Goal: Book appointment/travel/reservation

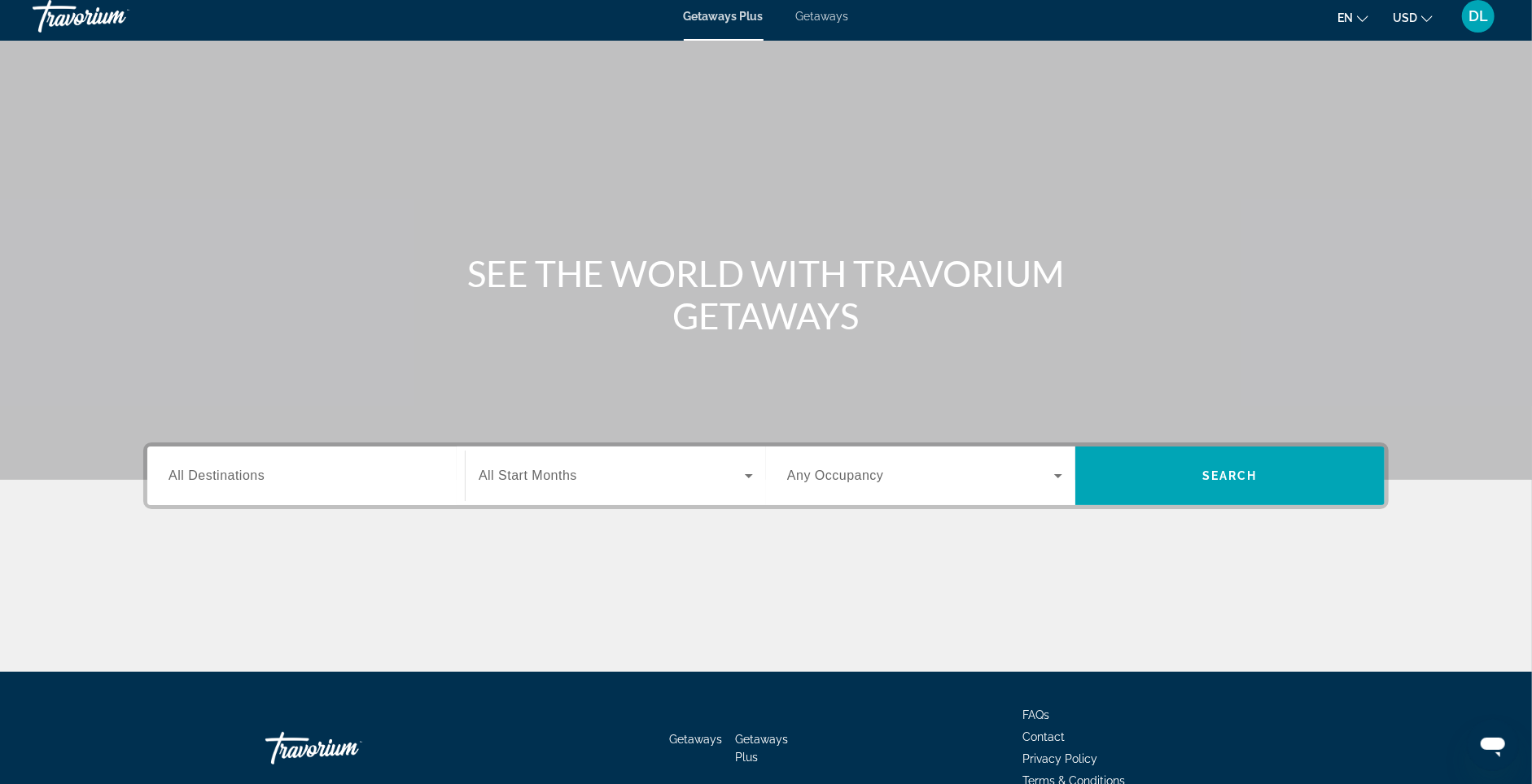
click at [237, 499] on div "Search widget" at bounding box center [306, 476] width 275 height 47
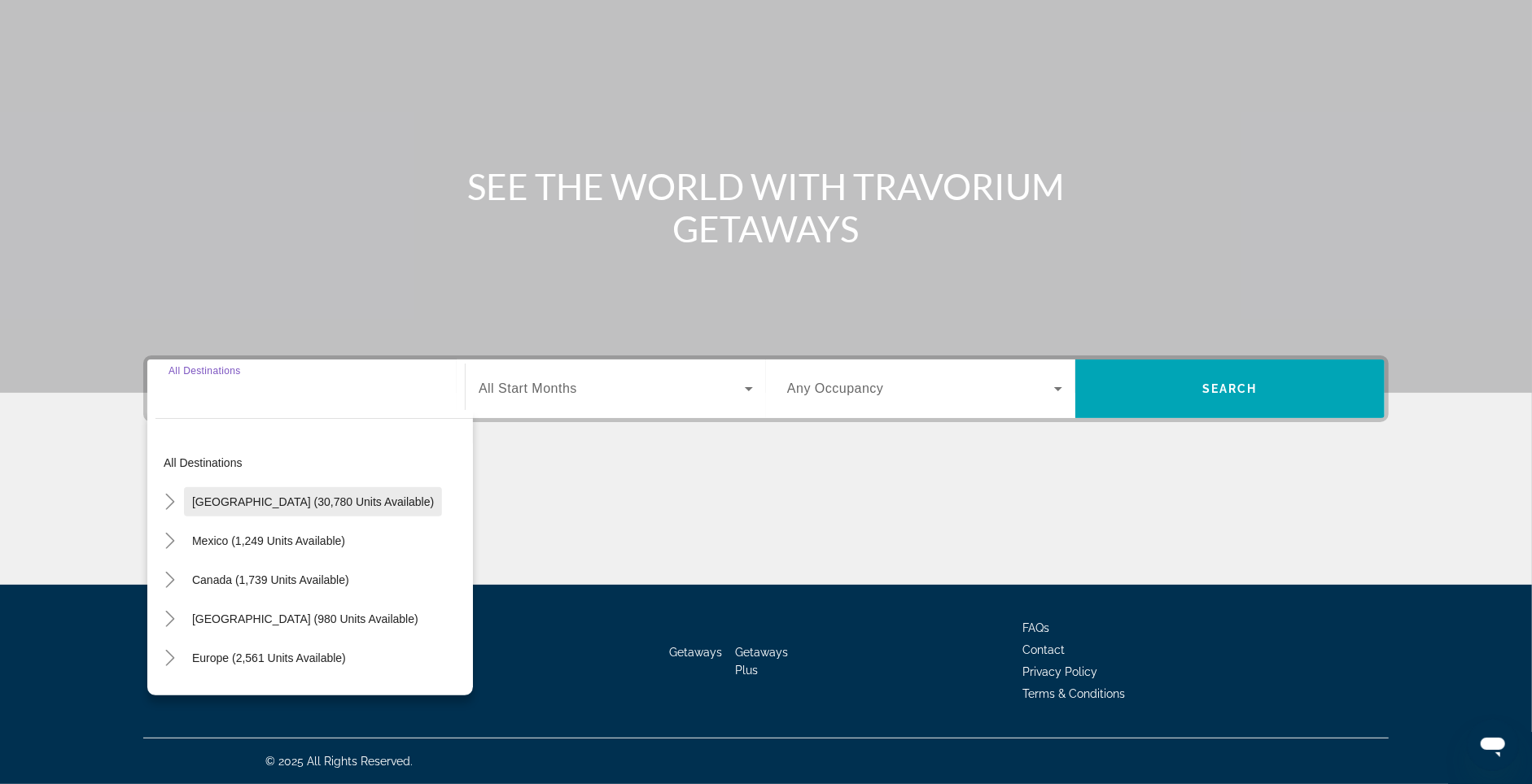
scroll to position [142, 0]
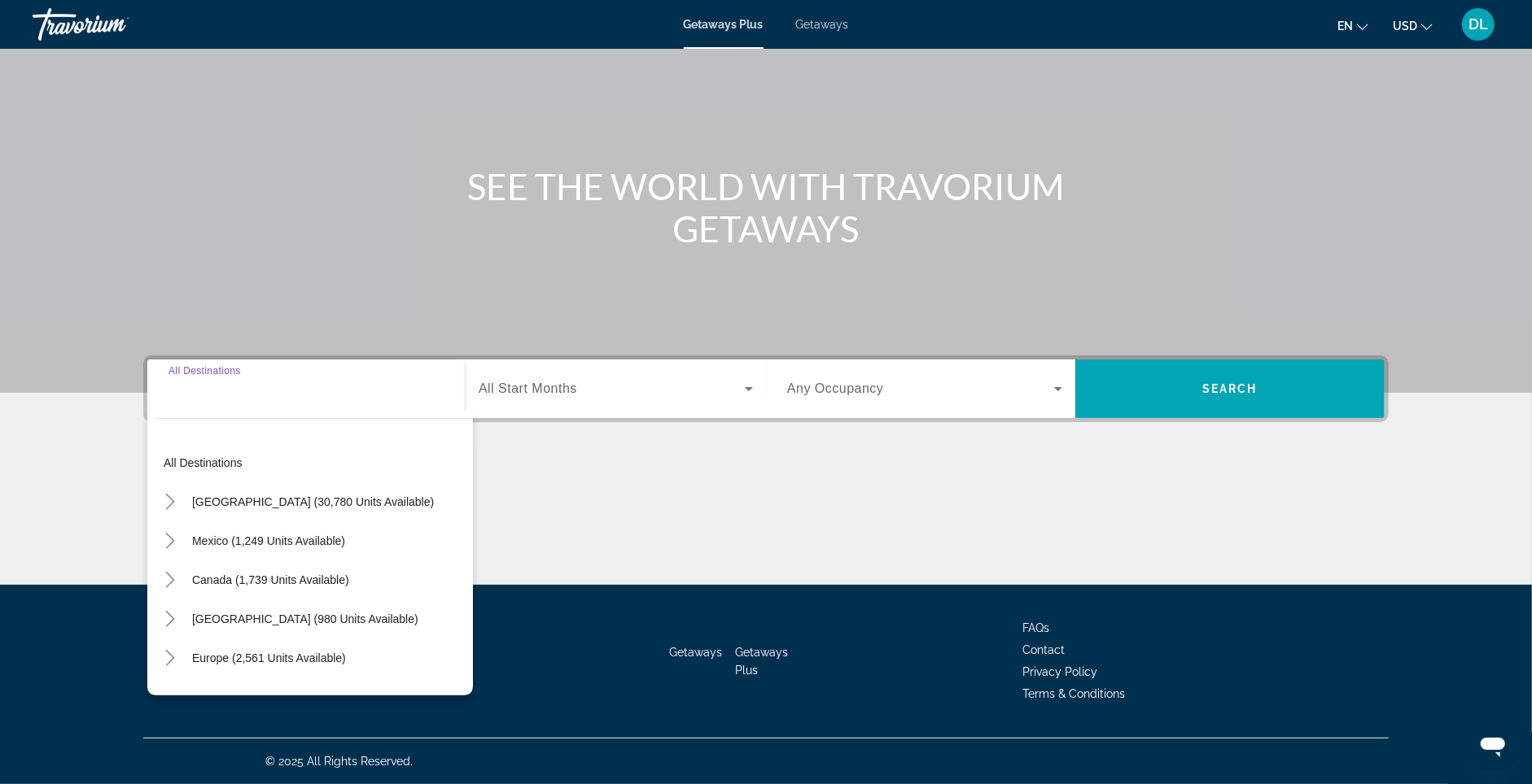
click at [224, 495] on span "Search widget" at bounding box center [313, 501] width 258 height 39
type input "**********"
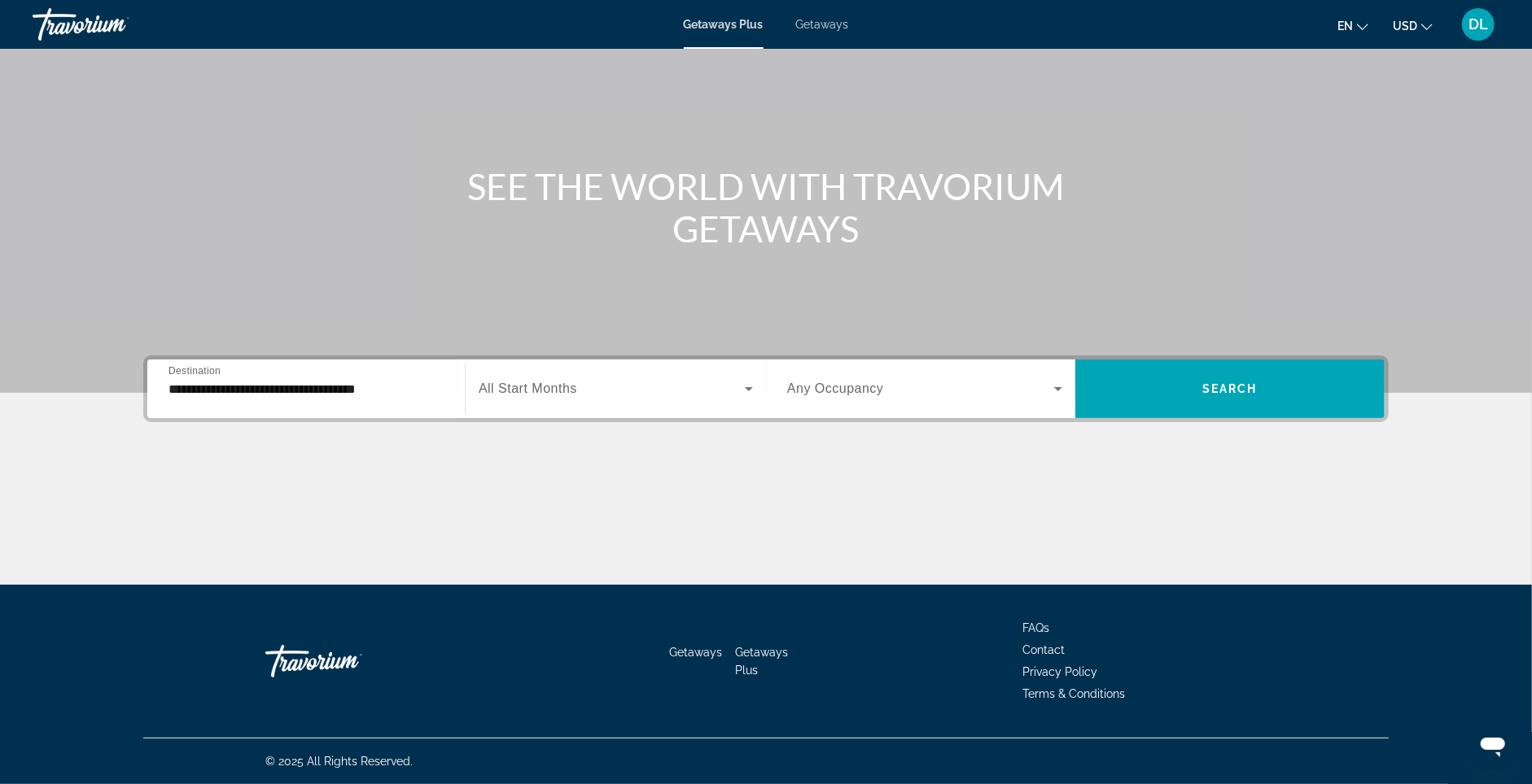
click at [495, 382] on span "All Start Months" at bounding box center [527, 389] width 98 height 14
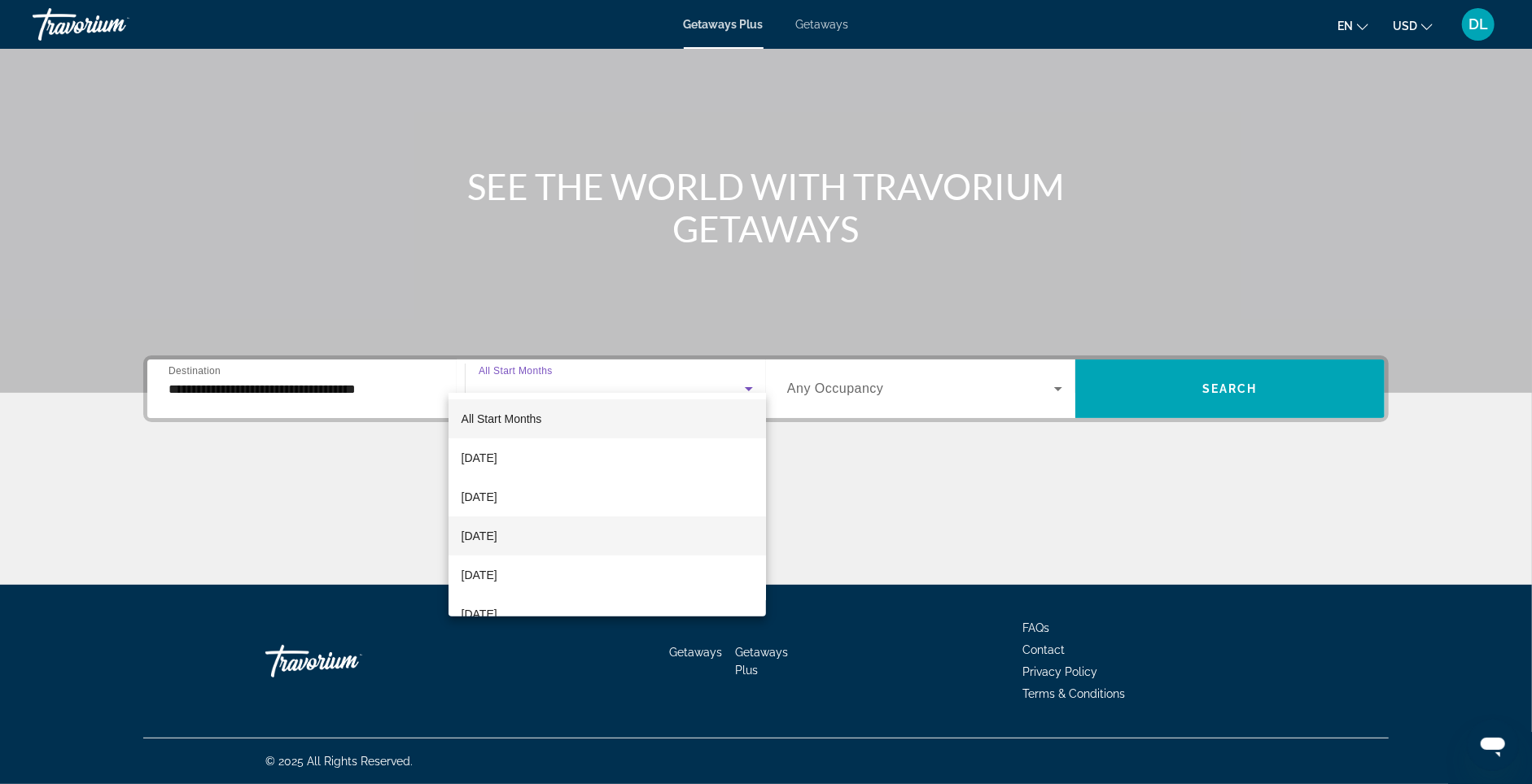
drag, startPoint x: 464, startPoint y: 569, endPoint x: 535, endPoint y: 529, distance: 81.5
click at [471, 563] on mat-option "December 2025" at bounding box center [608, 575] width 319 height 39
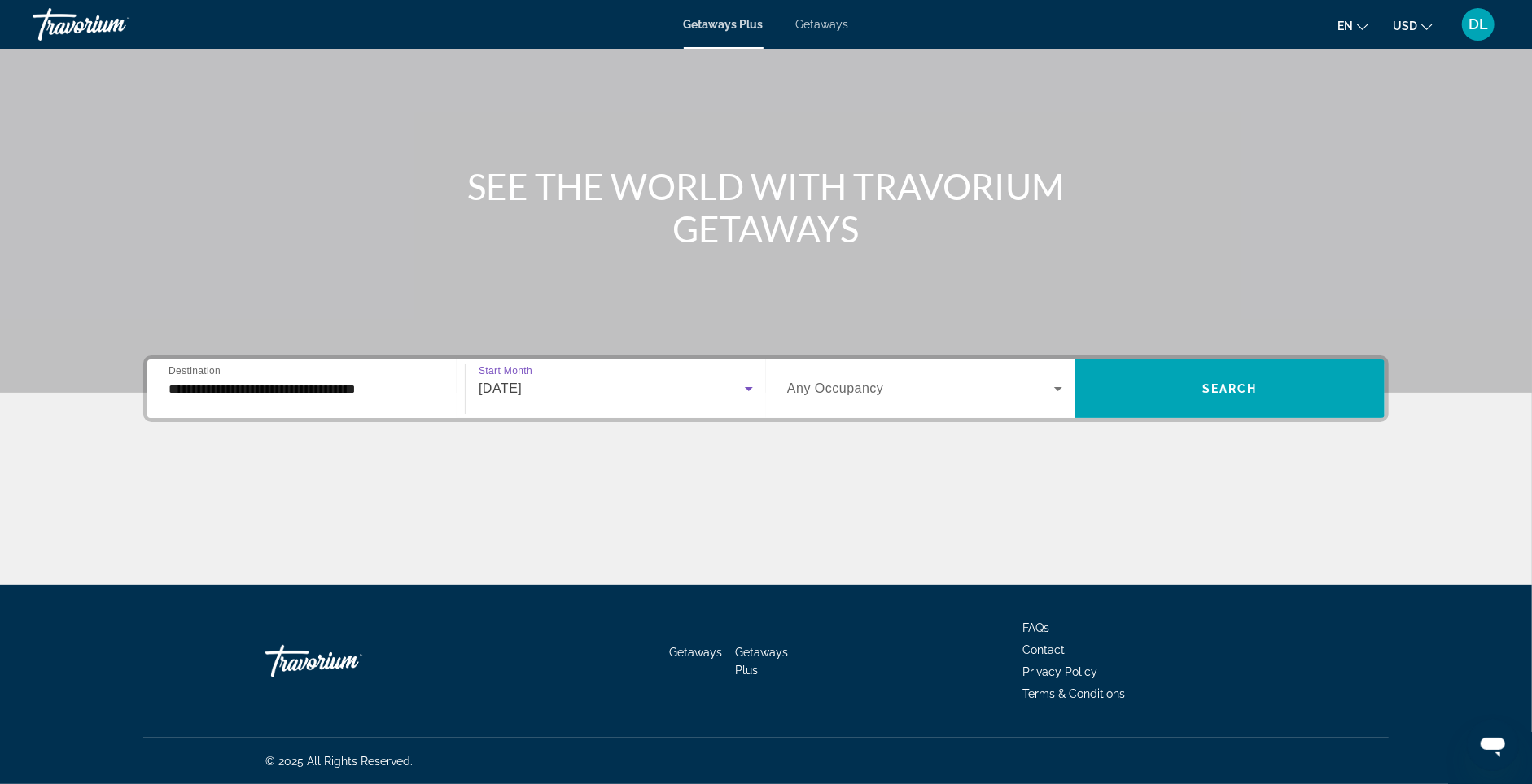
drag, startPoint x: 930, startPoint y: 359, endPoint x: 925, endPoint y: 367, distance: 9.4
click at [930, 379] on span "Search widget" at bounding box center [920, 389] width 267 height 20
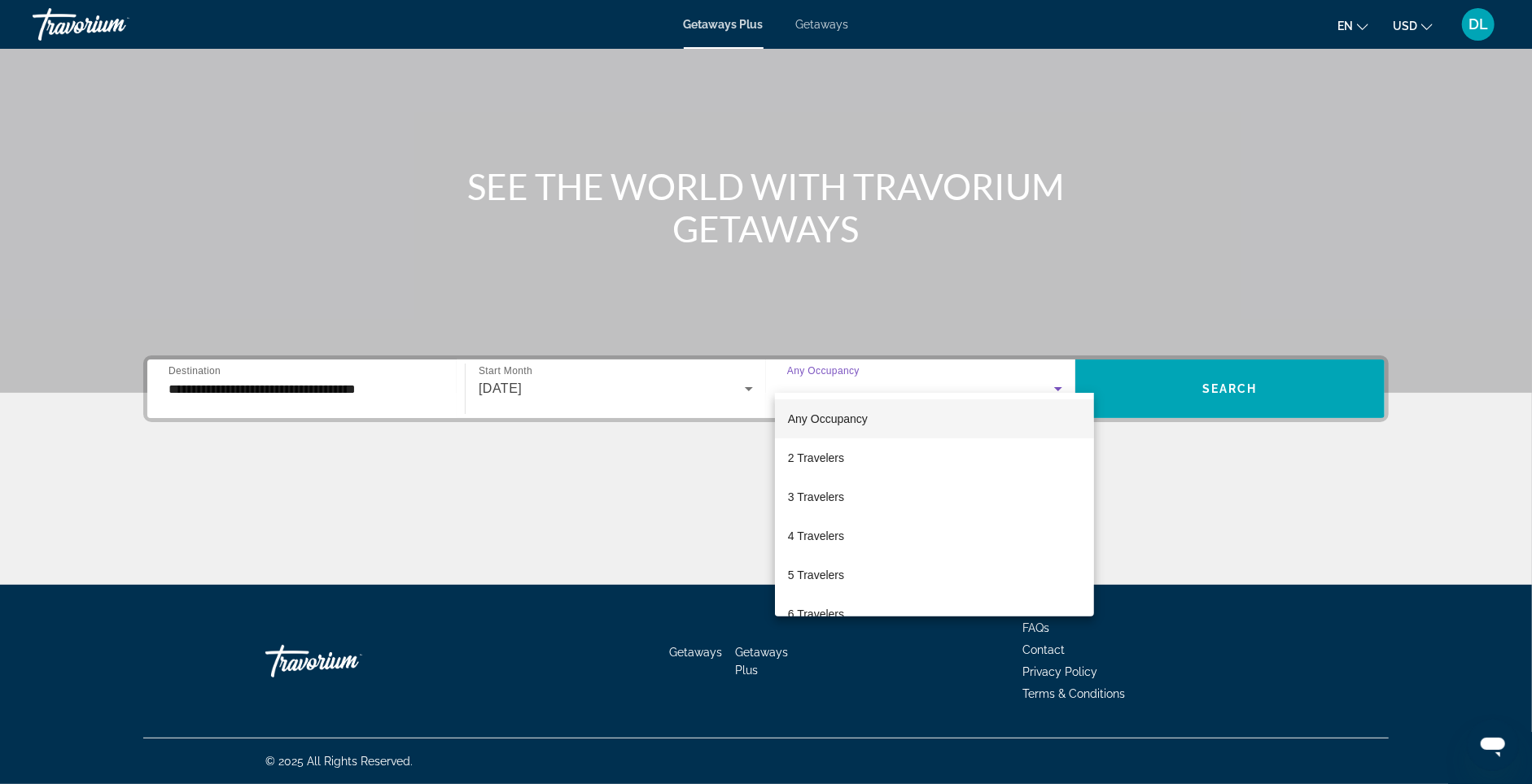
click at [872, 463] on mat-option "2 Travelers" at bounding box center [934, 457] width 319 height 39
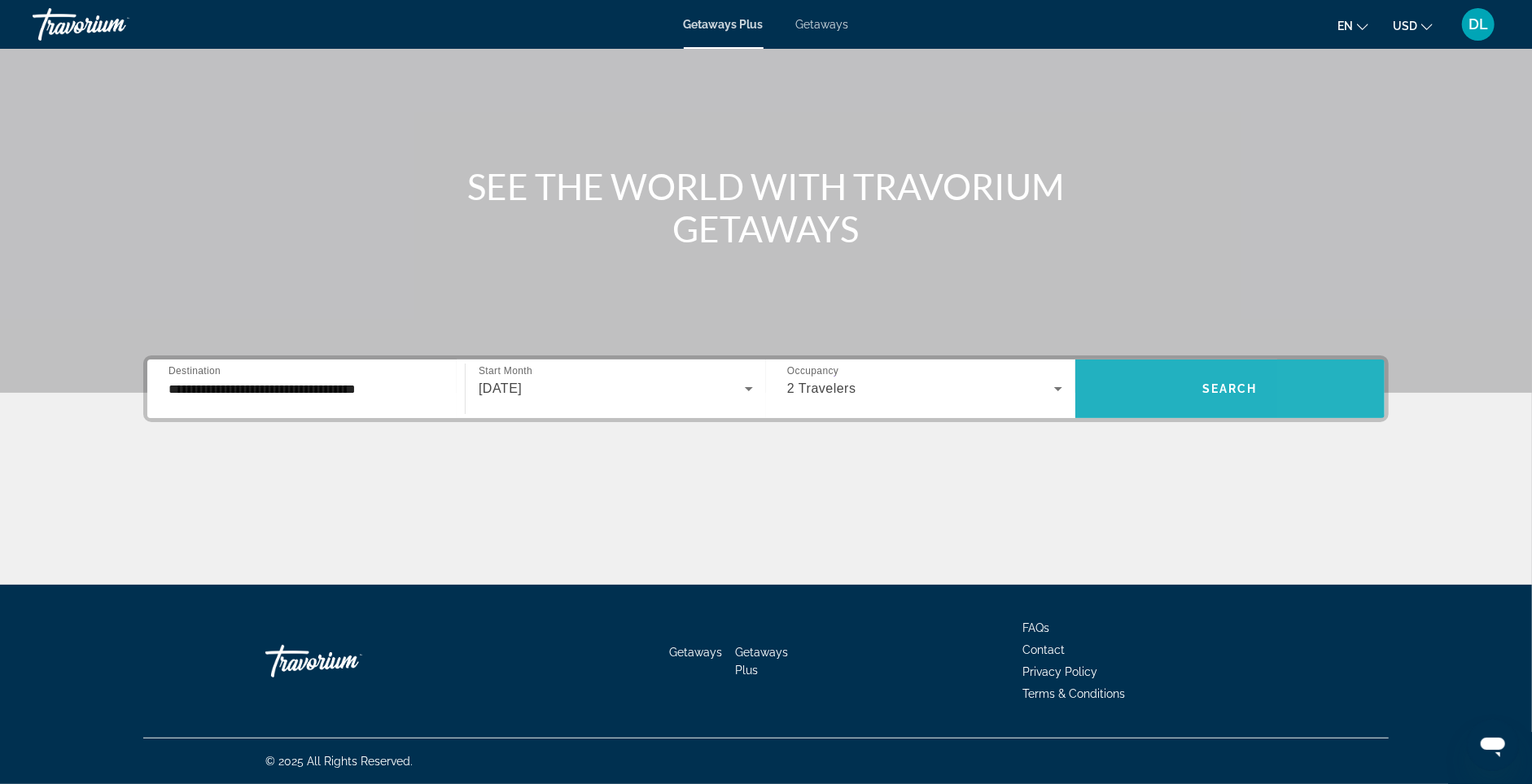
click at [1333, 369] on span "Search widget" at bounding box center [1230, 388] width 310 height 39
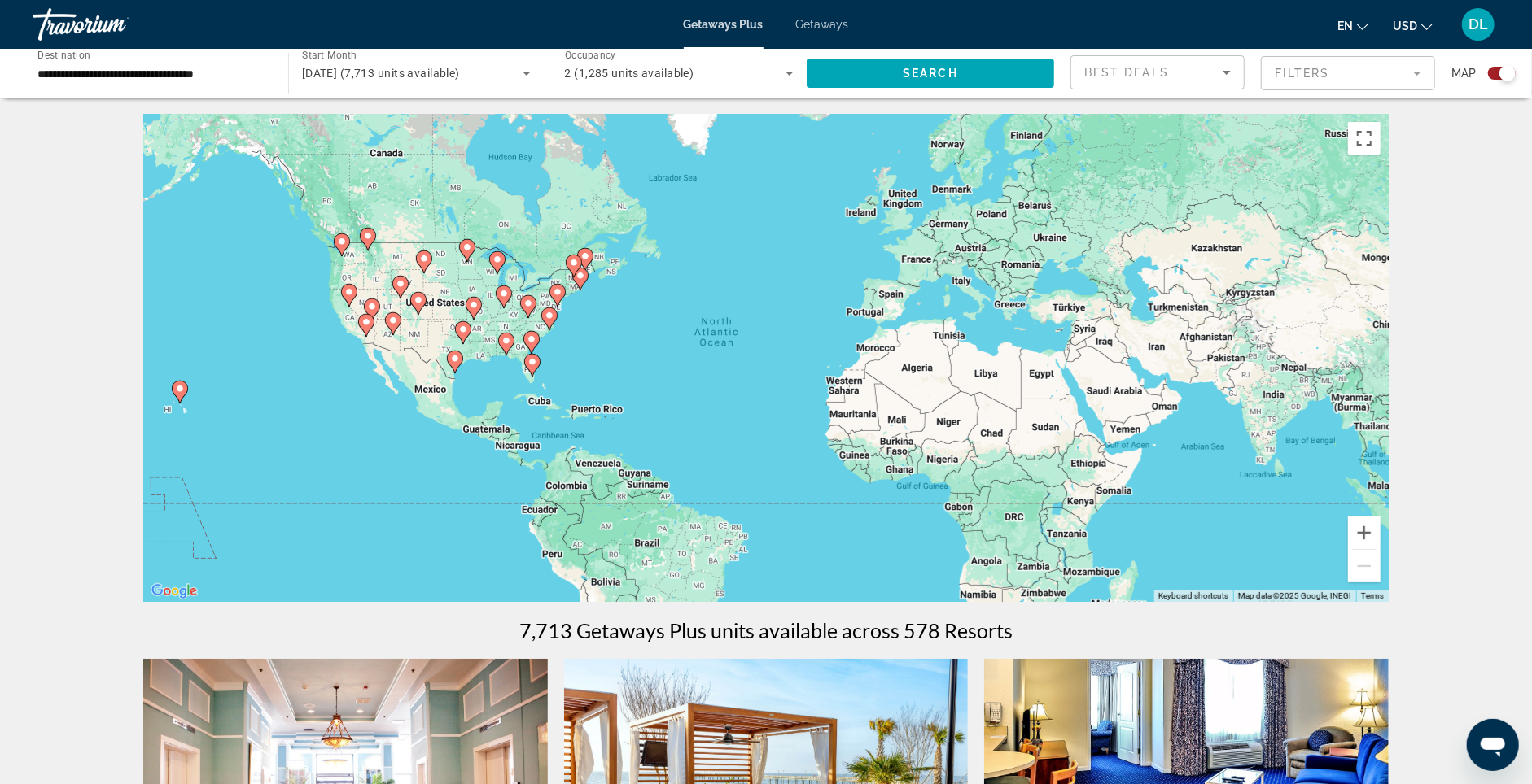
scroll to position [546, 0]
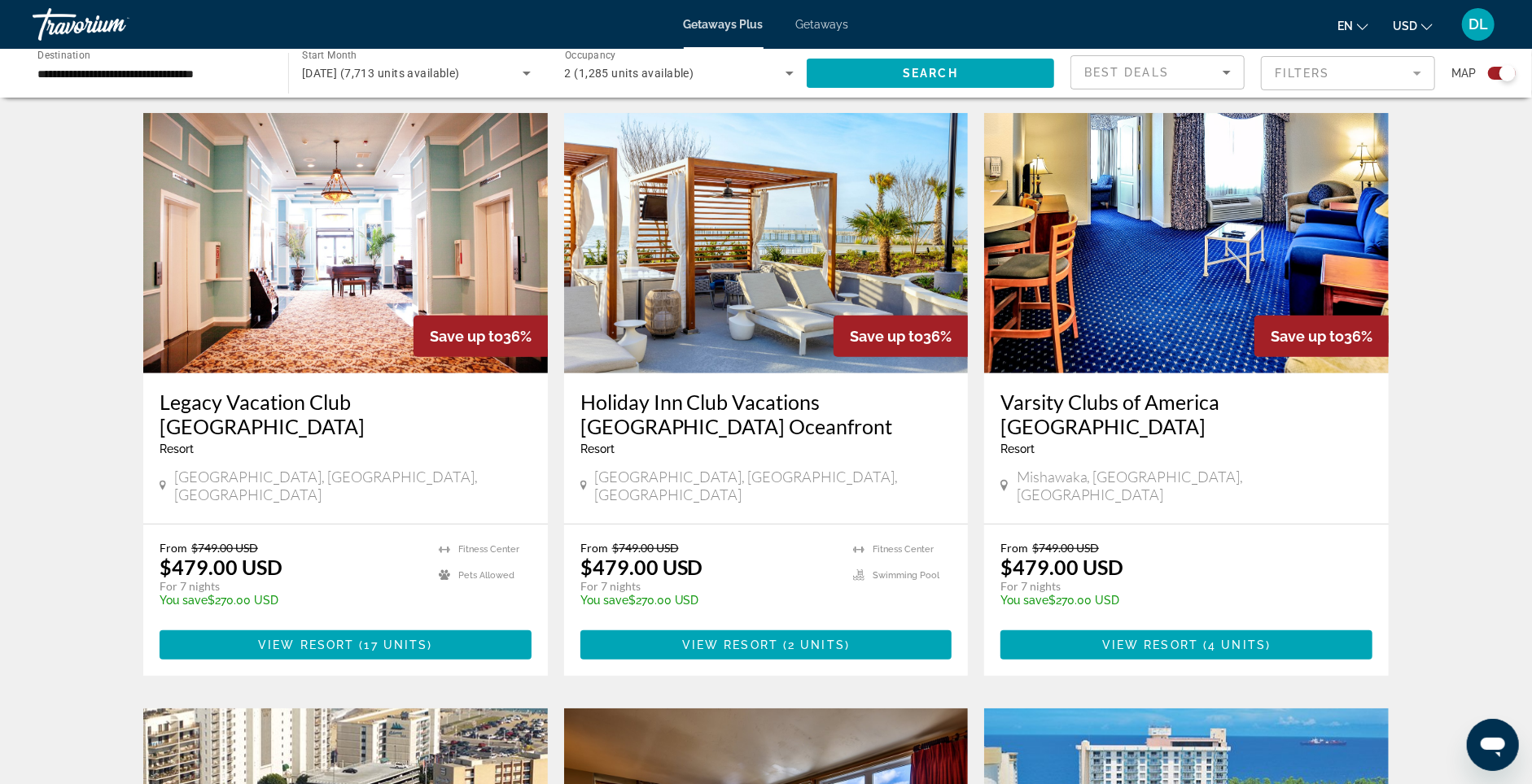
click at [281, 312] on img "Main content" at bounding box center [346, 243] width 405 height 260
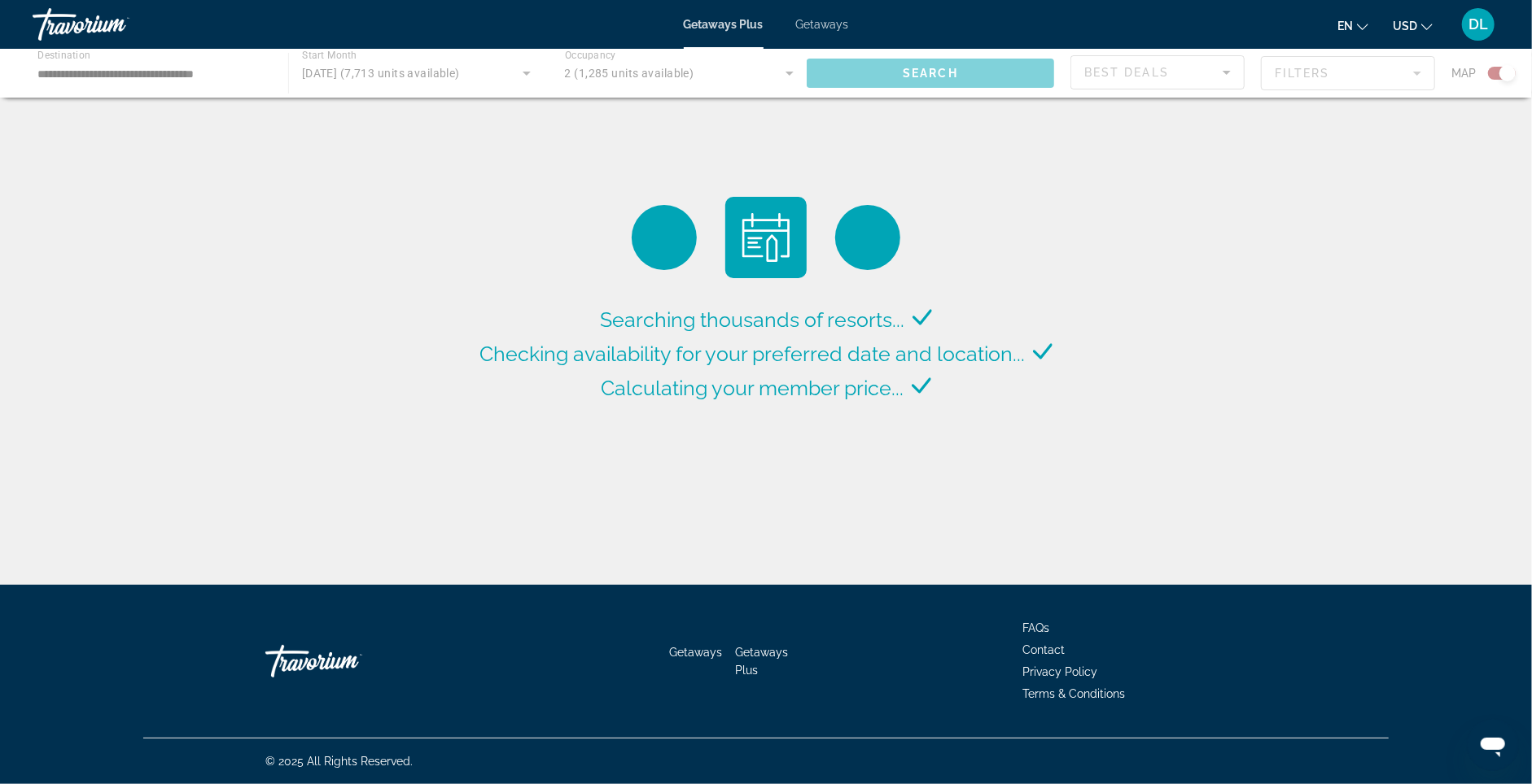
click at [186, 71] on div "Main content" at bounding box center [766, 72] width 1532 height 49
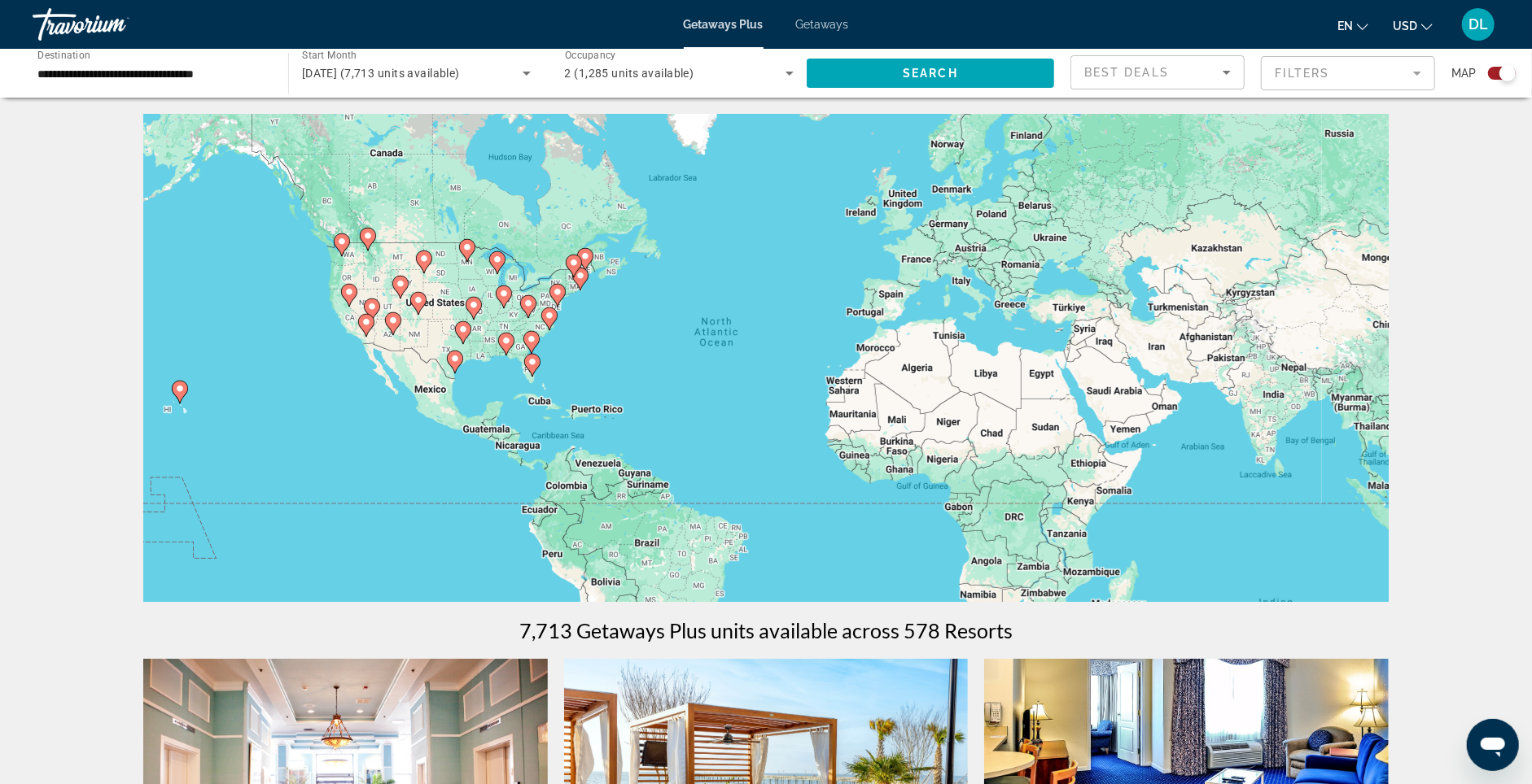
click at [186, 71] on input "**********" at bounding box center [152, 74] width 229 height 20
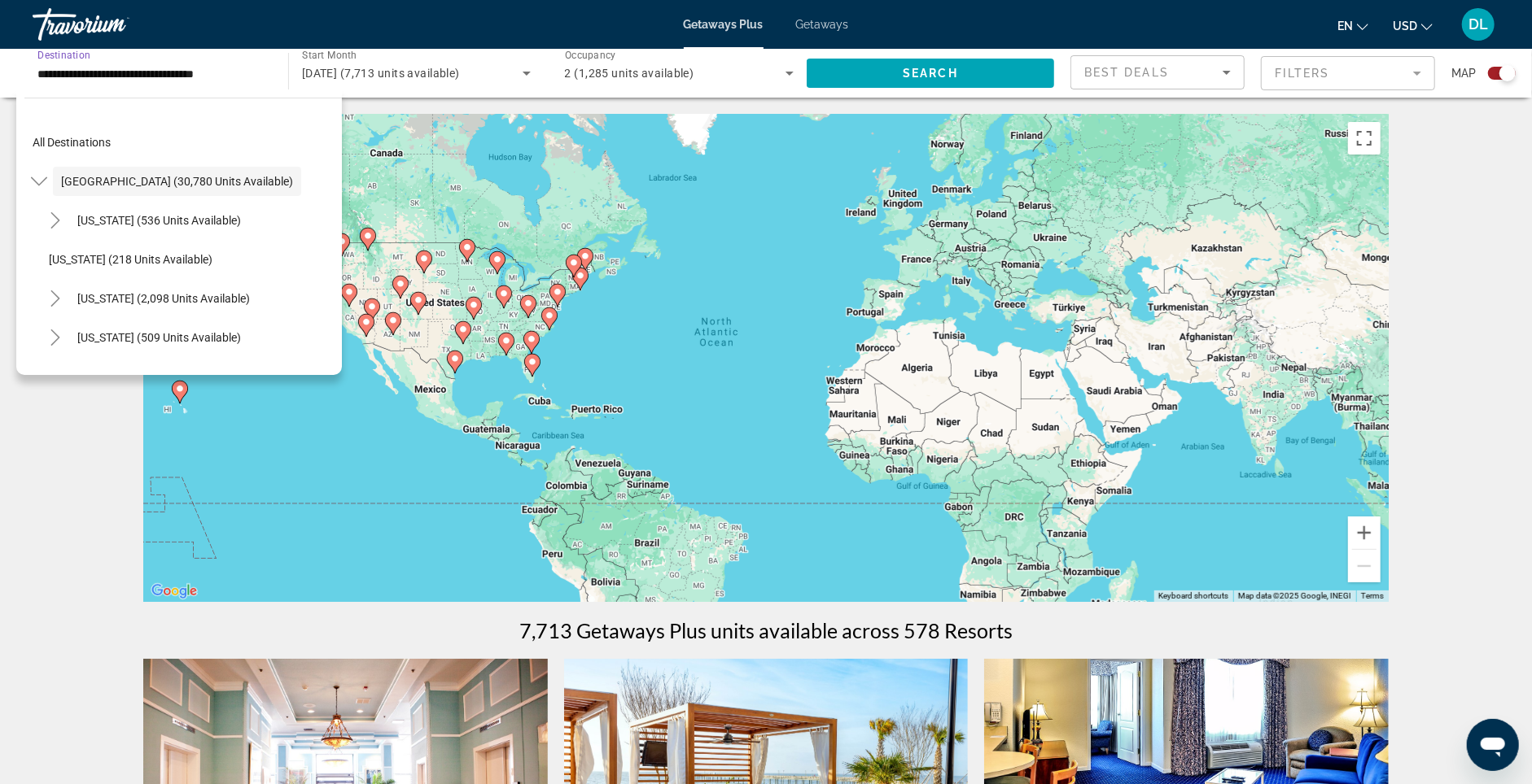
click at [176, 188] on span "United States (30,780 units available)" at bounding box center [177, 181] width 232 height 13
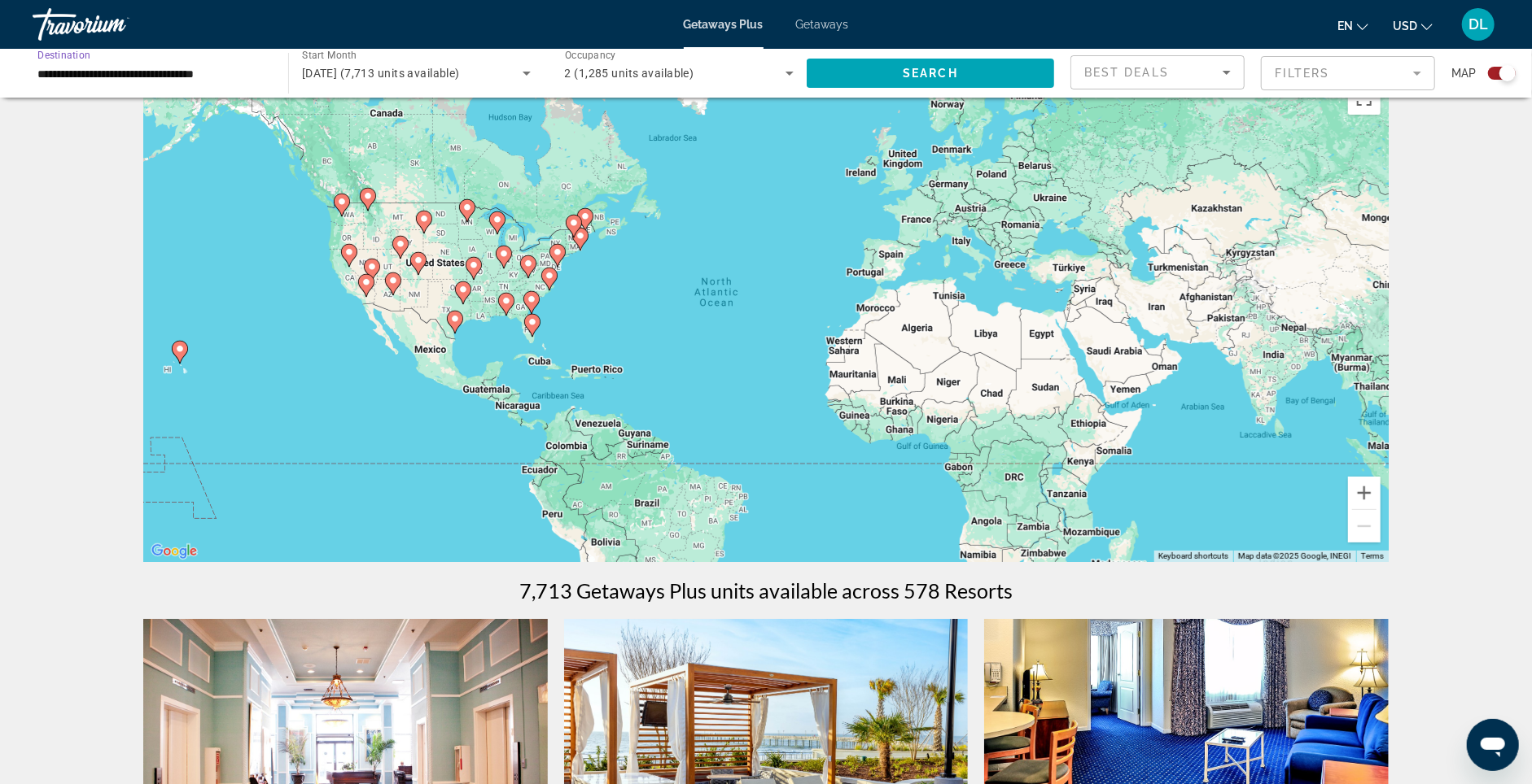
scroll to position [46, 0]
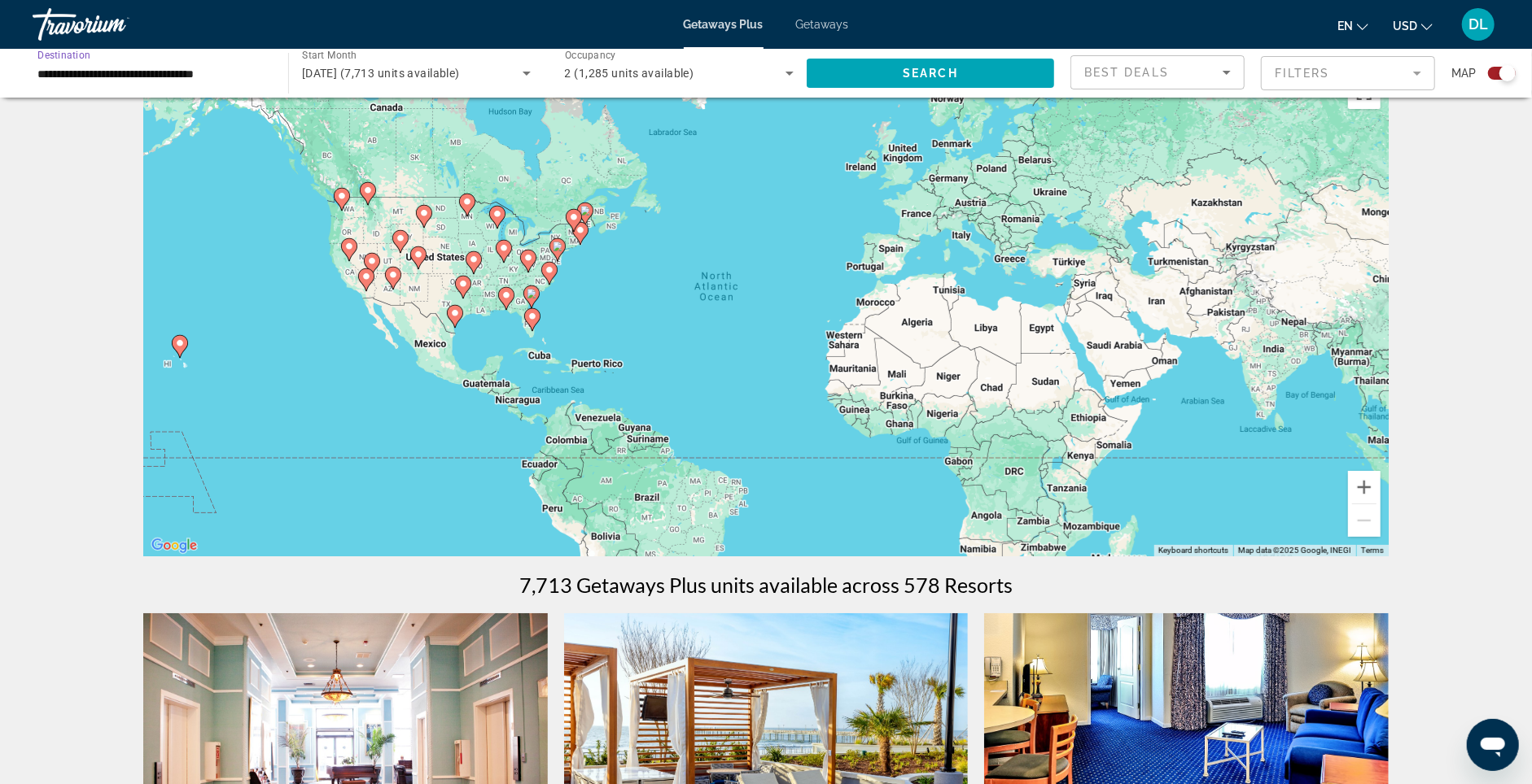
click at [192, 82] on input "**********" at bounding box center [152, 74] width 229 height 20
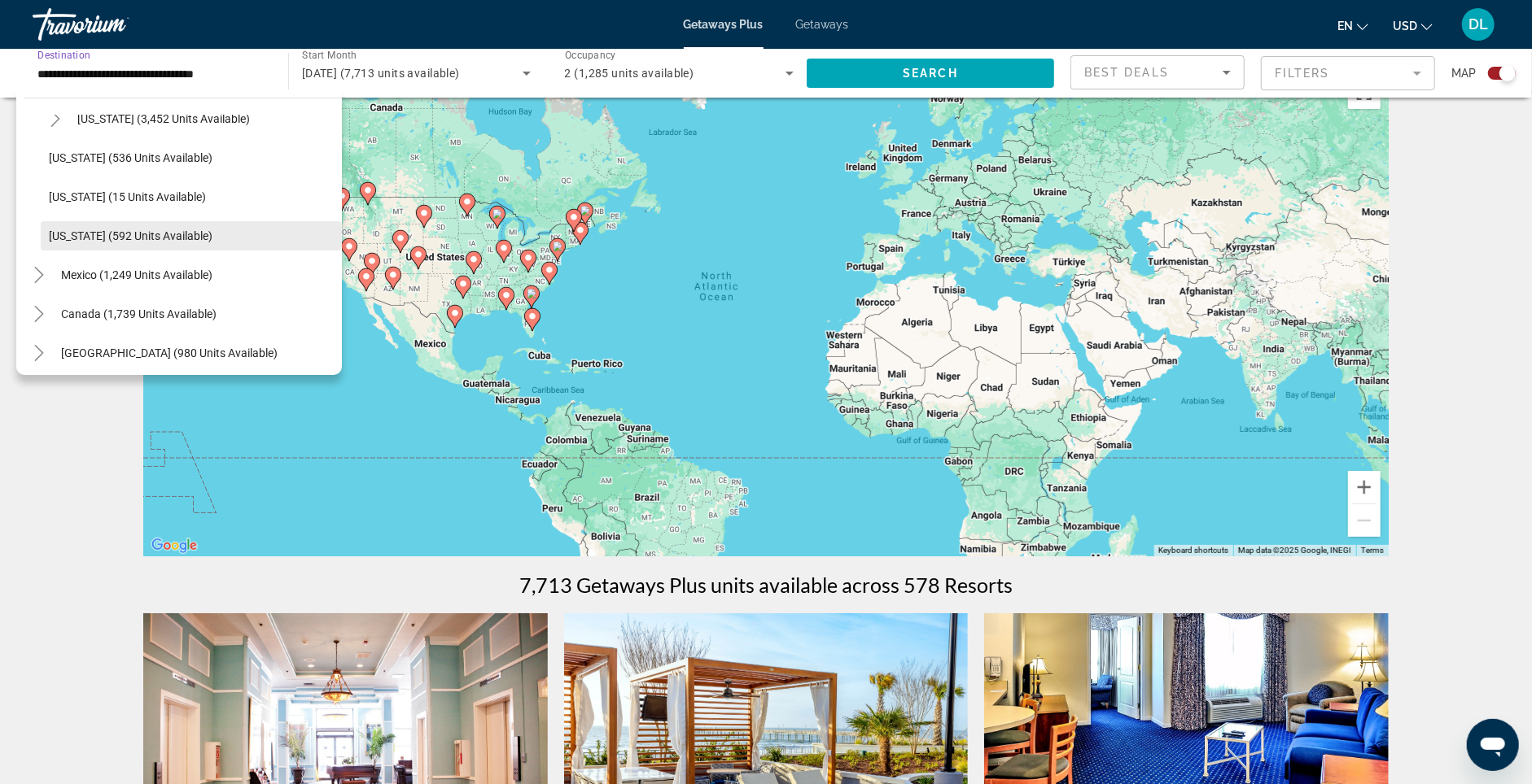
scroll to position [1380, 0]
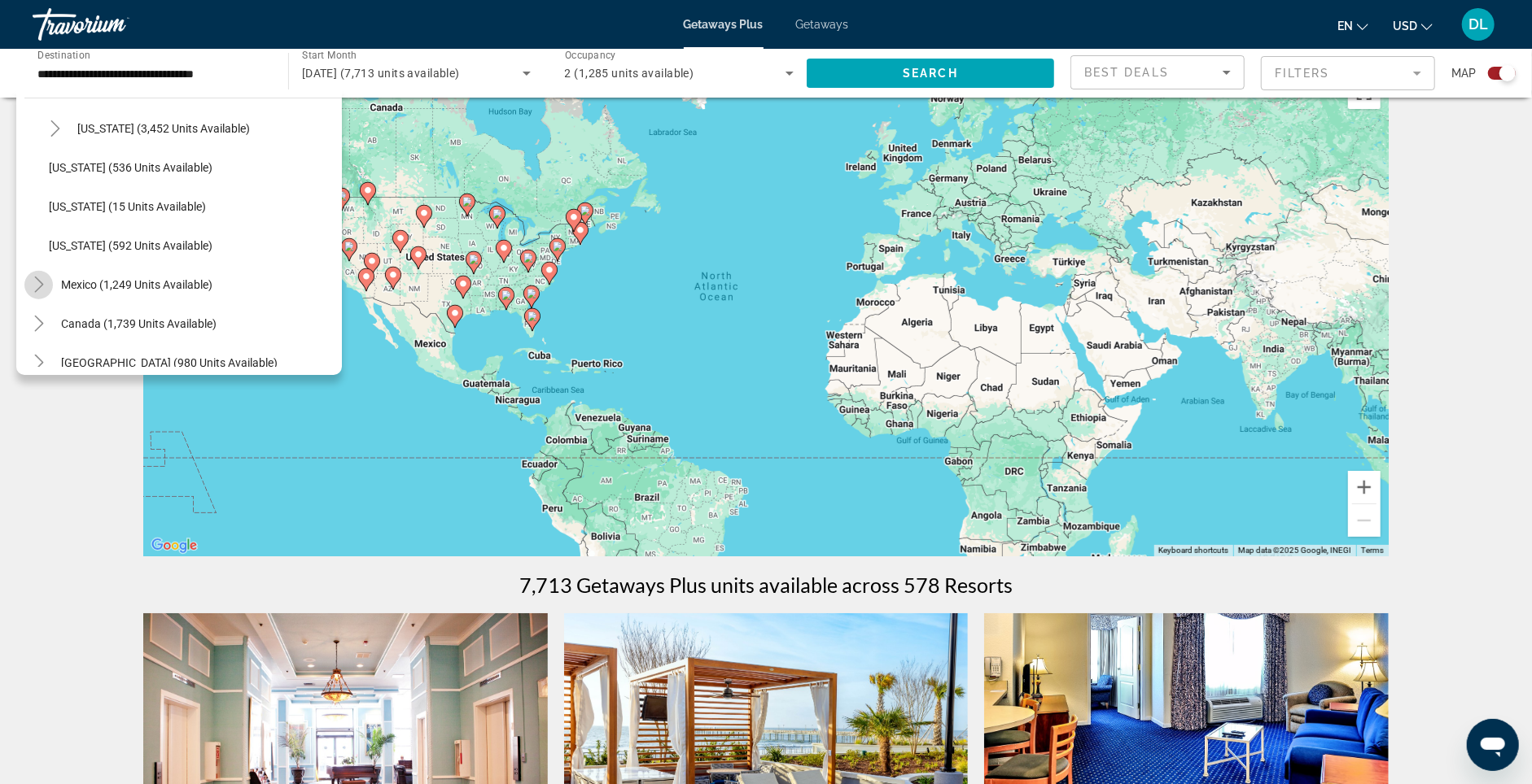
click at [31, 279] on mat-icon "Toggle Mexico (1,249 units available)" at bounding box center [39, 285] width 29 height 29
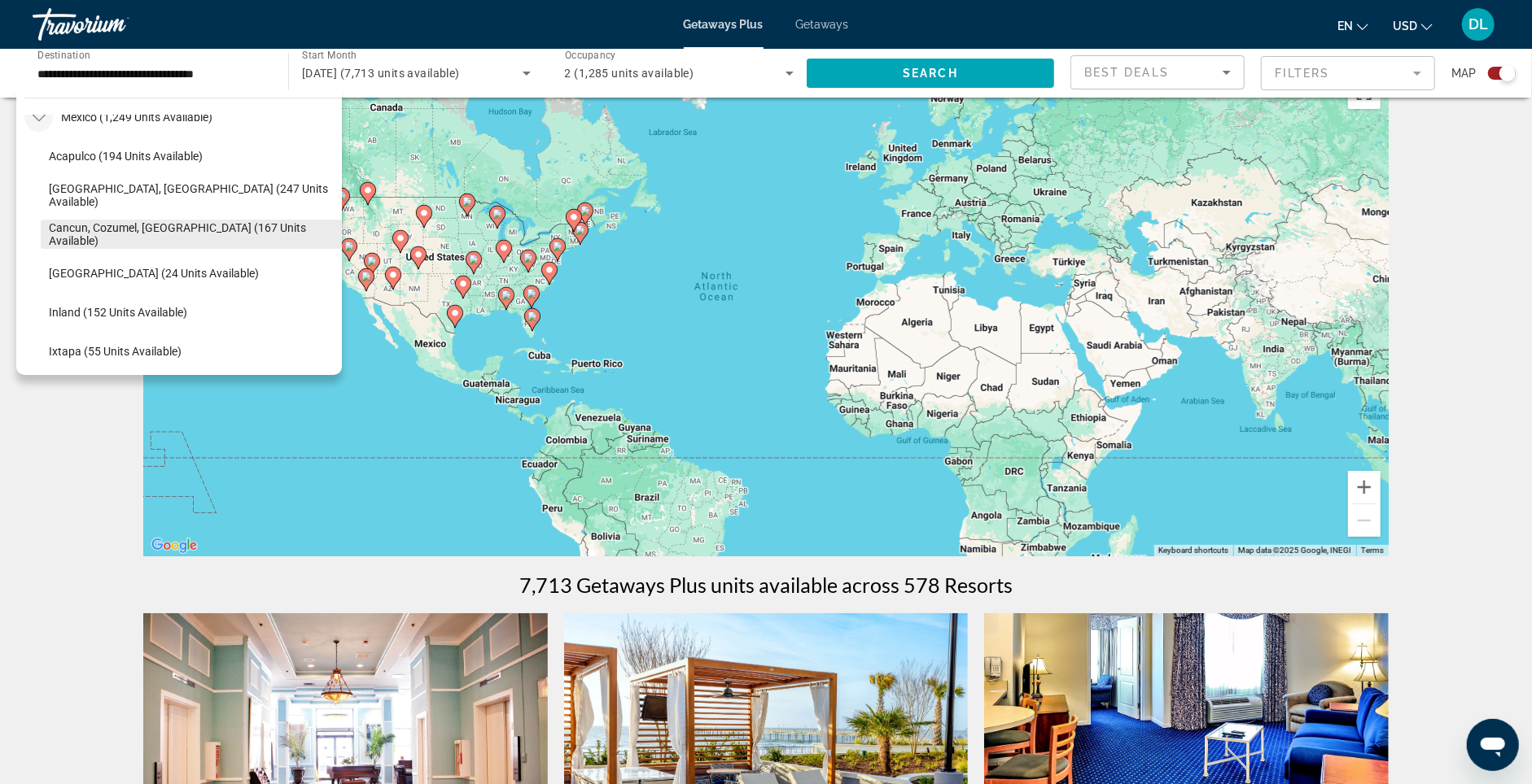
scroll to position [1549, 0]
click at [127, 230] on span "Search widget" at bounding box center [191, 233] width 301 height 39
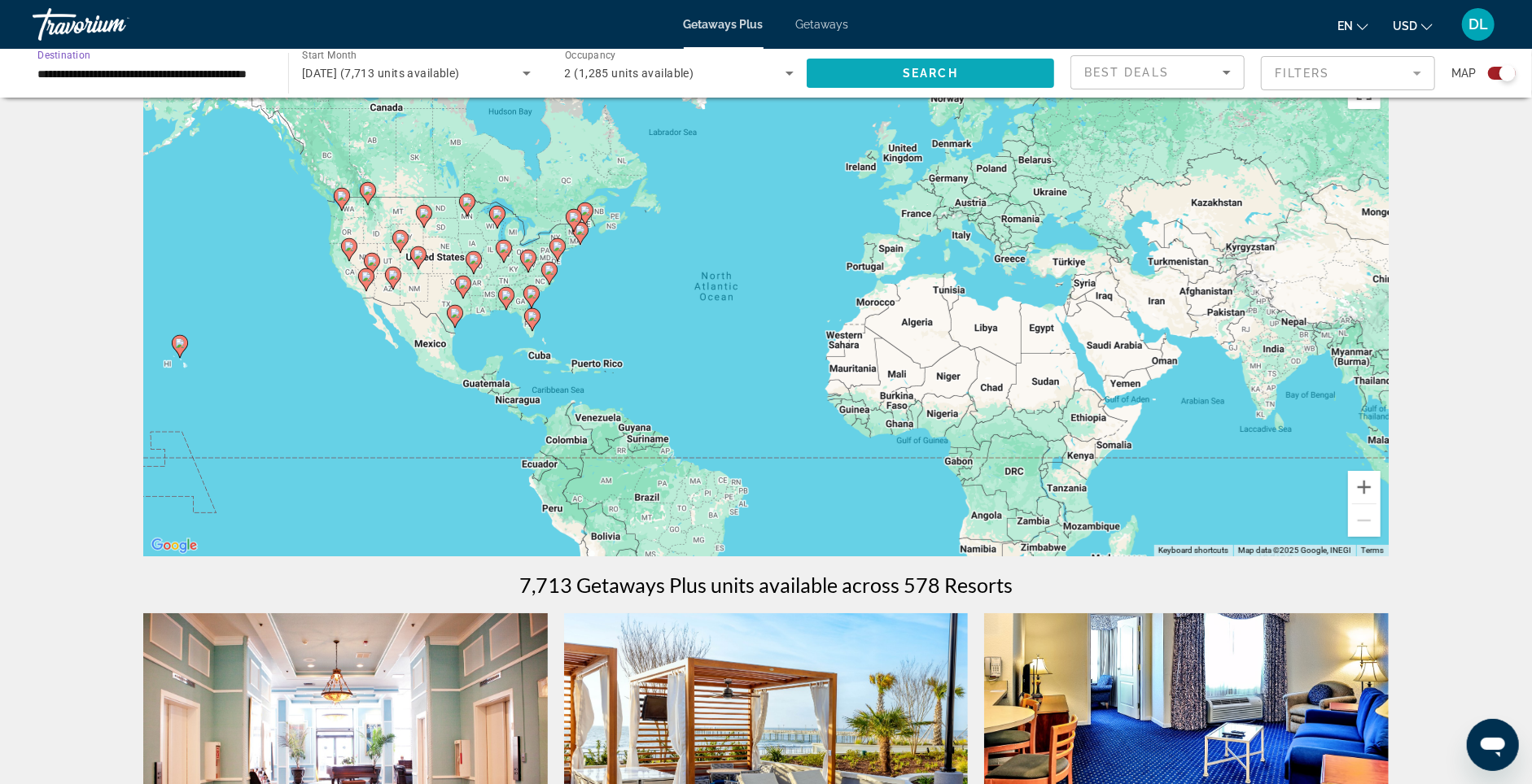
click at [861, 65] on span "Search widget" at bounding box center [930, 72] width 247 height 39
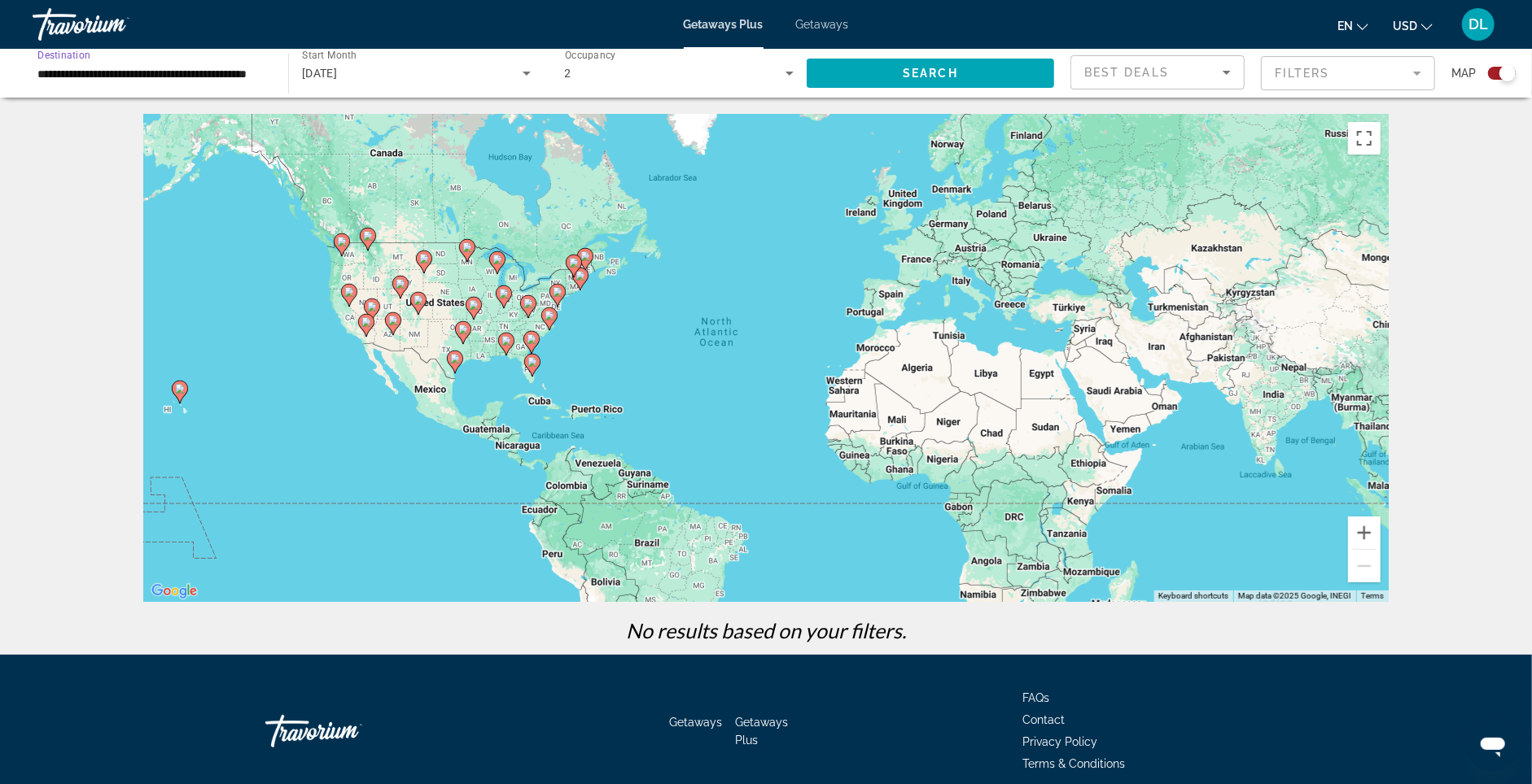
click at [104, 78] on input "**********" at bounding box center [152, 74] width 229 height 20
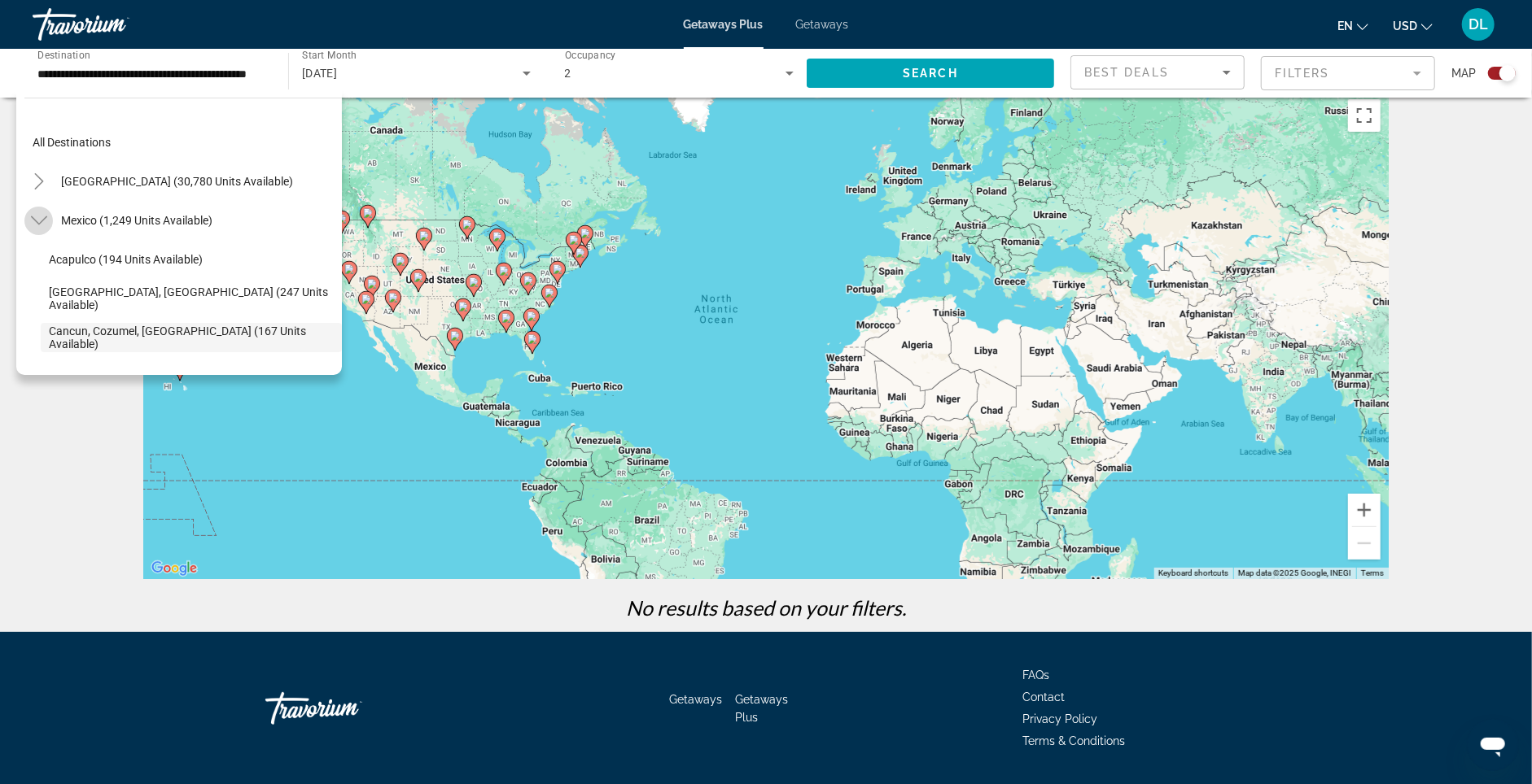
click at [51, 233] on mat-icon "Toggle Mexico (1,249 units available)" at bounding box center [39, 220] width 29 height 29
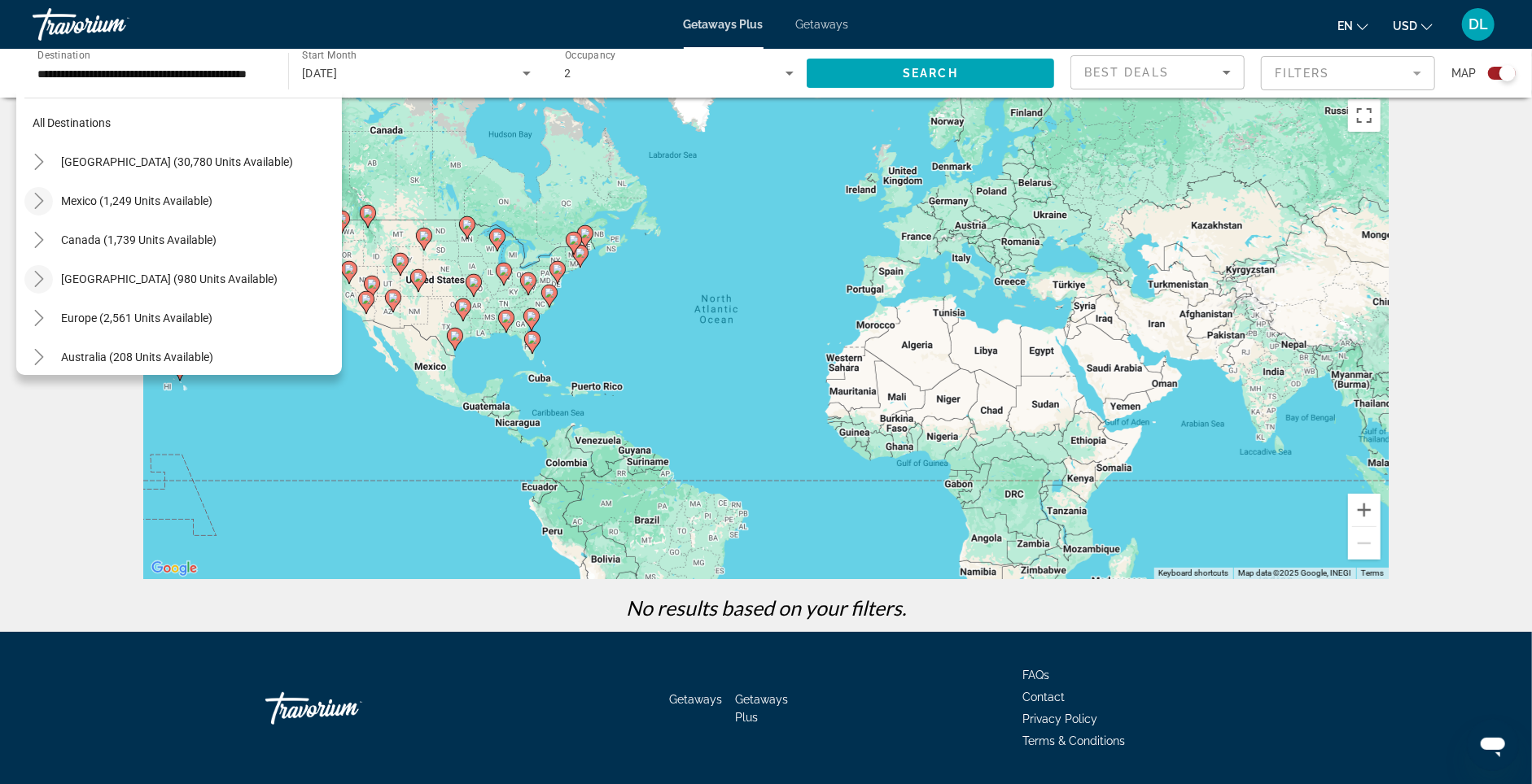
click at [52, 289] on mat-icon "Toggle Caribbean & Atlantic Islands (980 units available)" at bounding box center [39, 279] width 29 height 29
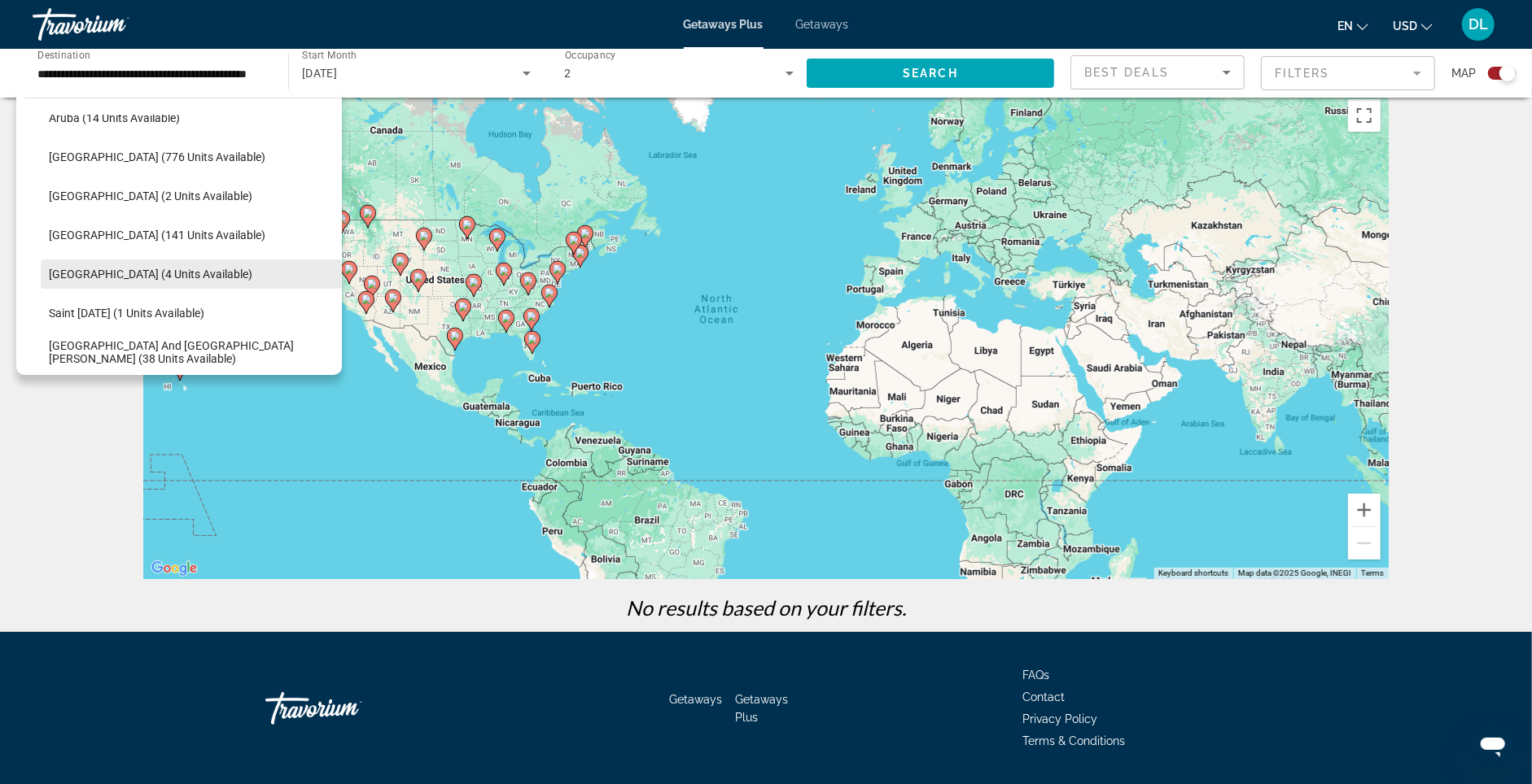
scroll to position [220, 0]
click at [115, 241] on span "Dominican Republic (141 units available)" at bounding box center [157, 234] width 216 height 13
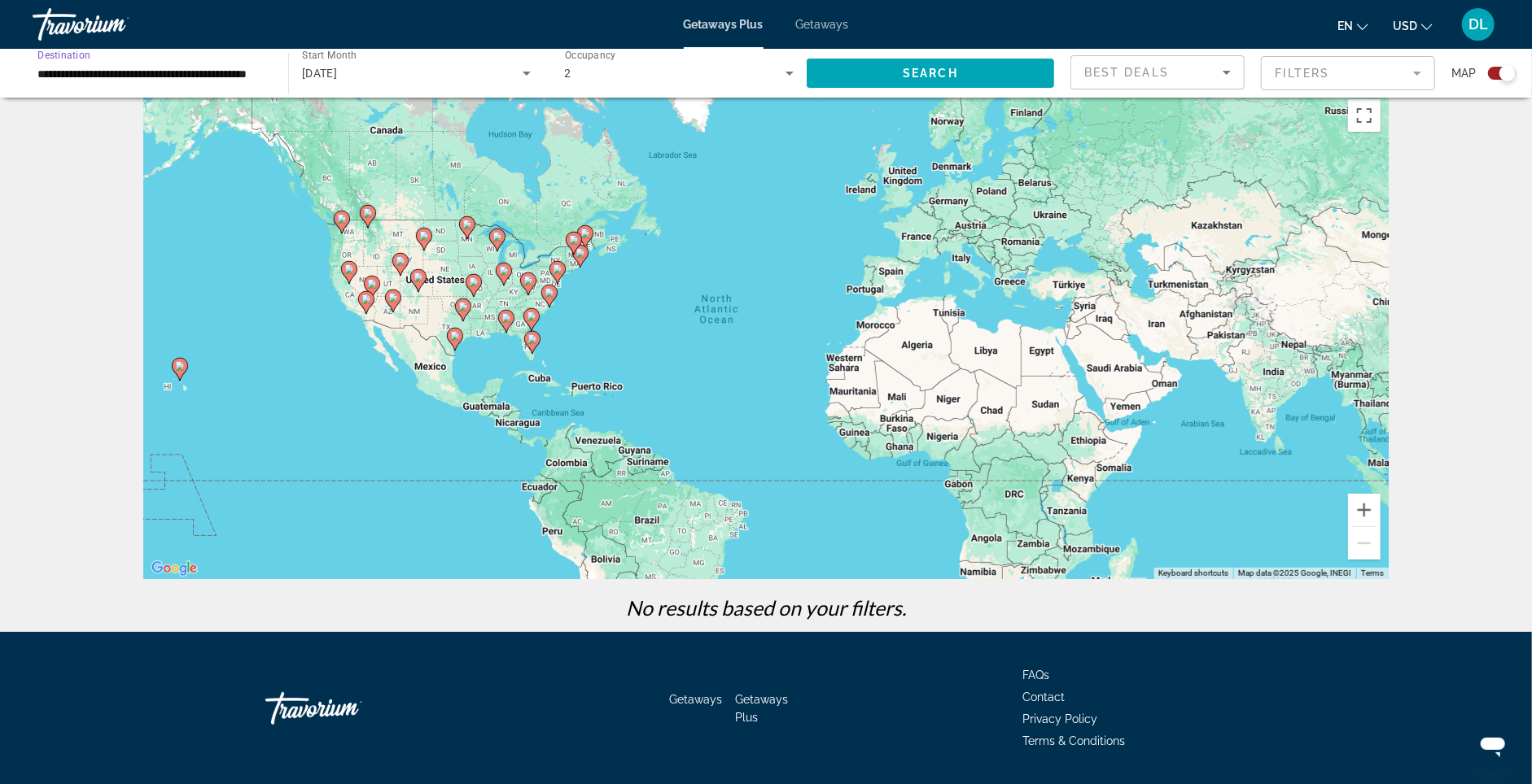
type input "**********"
click at [887, 72] on span "Search widget" at bounding box center [930, 72] width 247 height 39
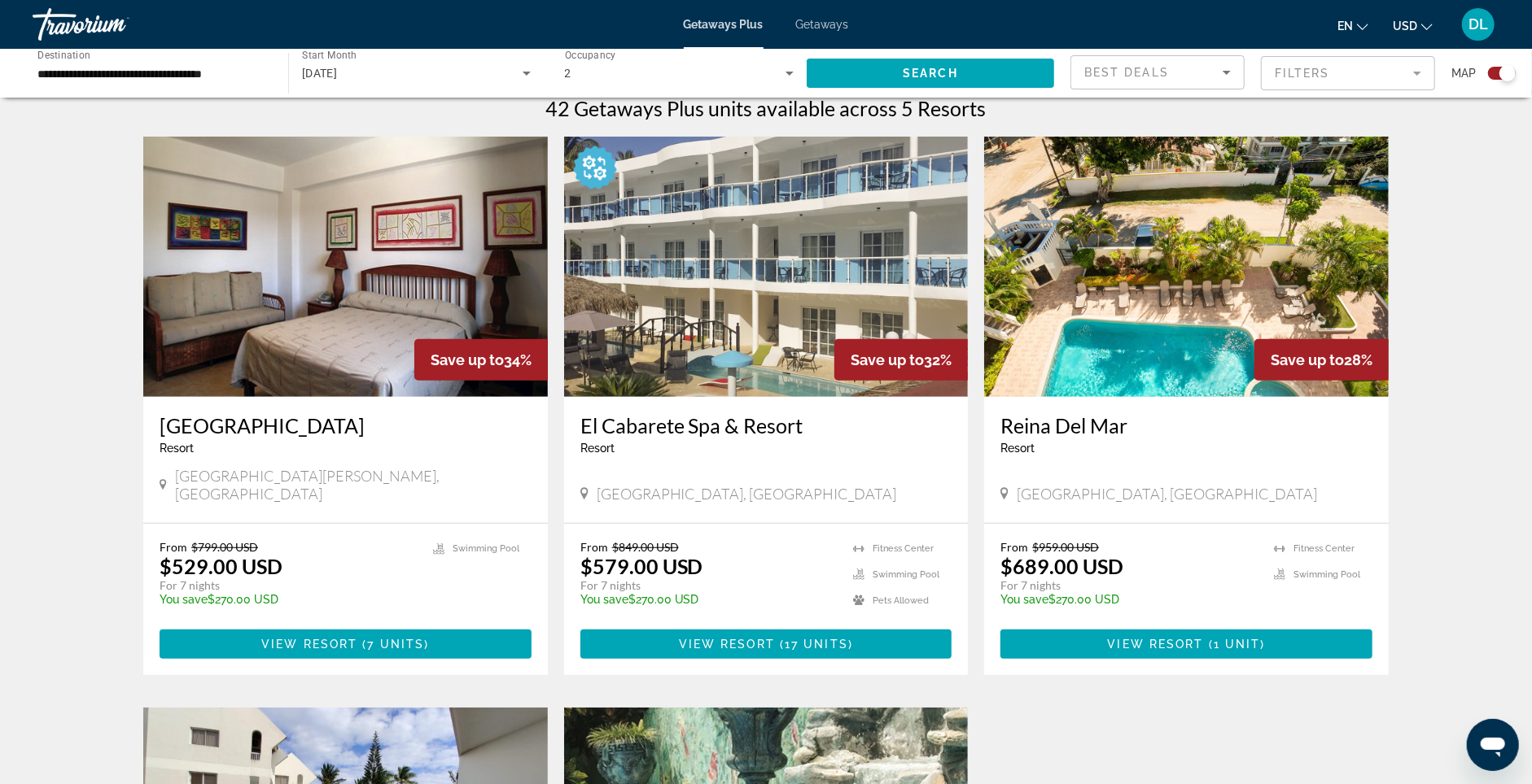
scroll to position [443, 0]
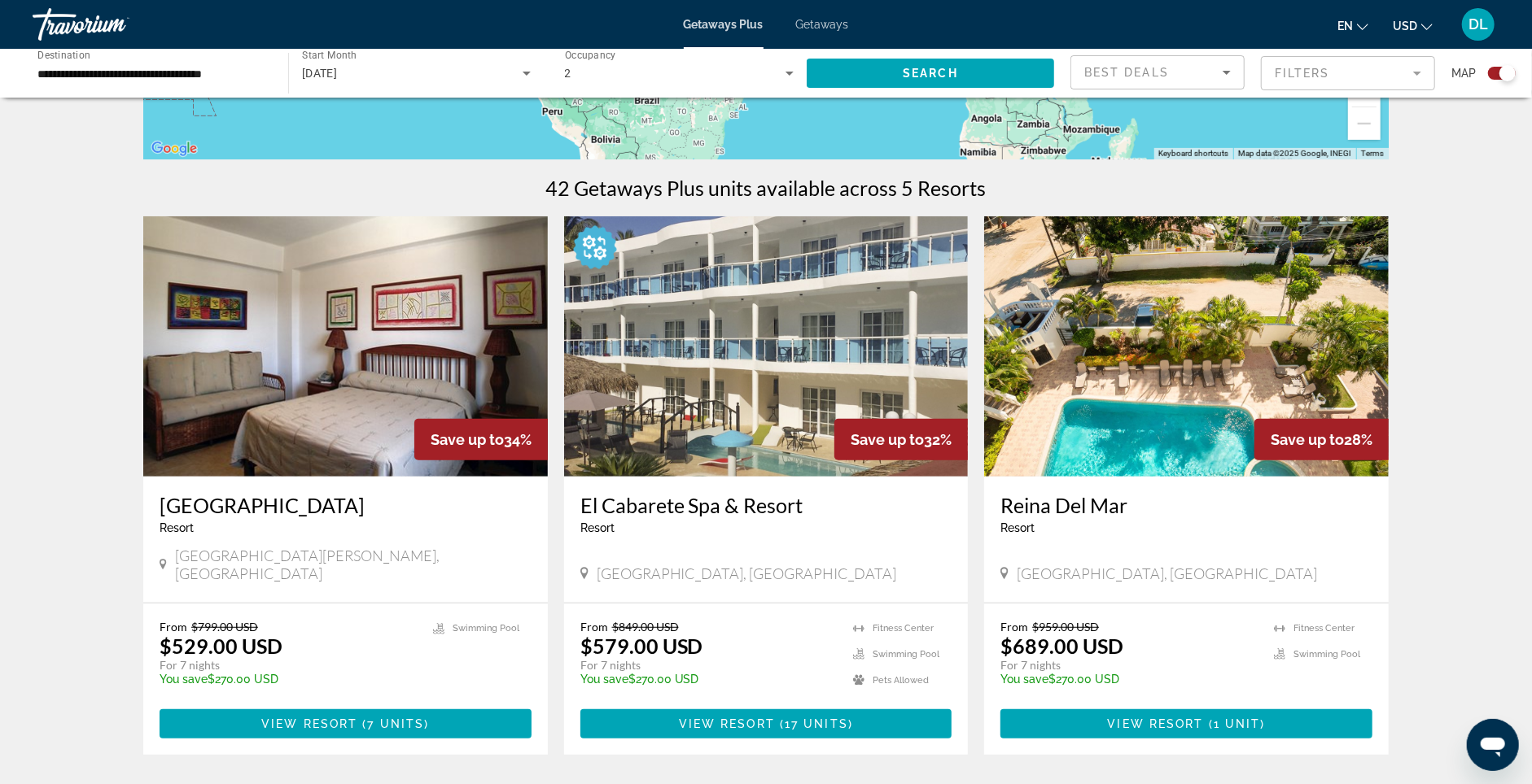
click at [1218, 312] on img "Main content" at bounding box center [1186, 346] width 405 height 260
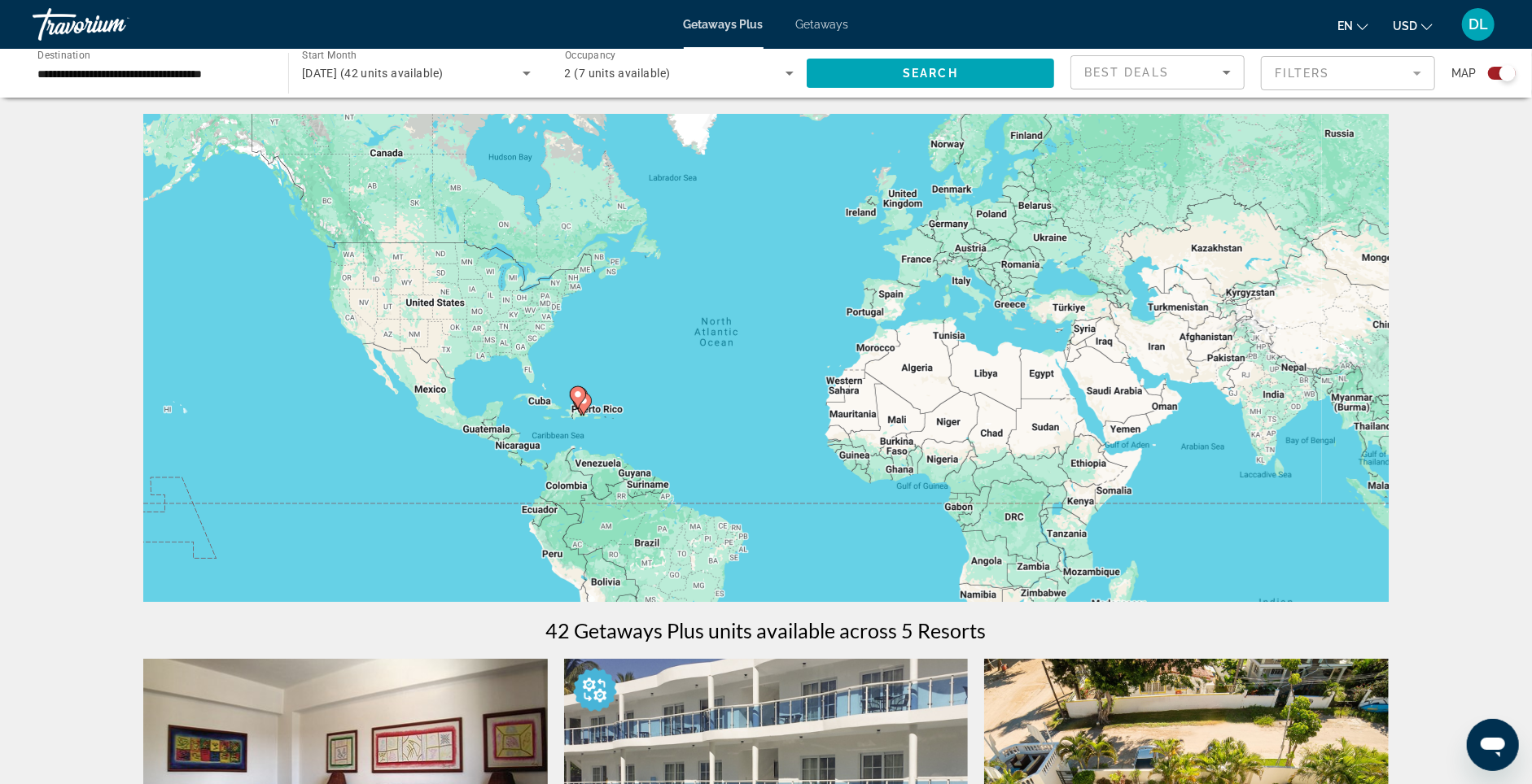
click at [487, 62] on div "December 2025 (42 units available)" at bounding box center [416, 73] width 228 height 46
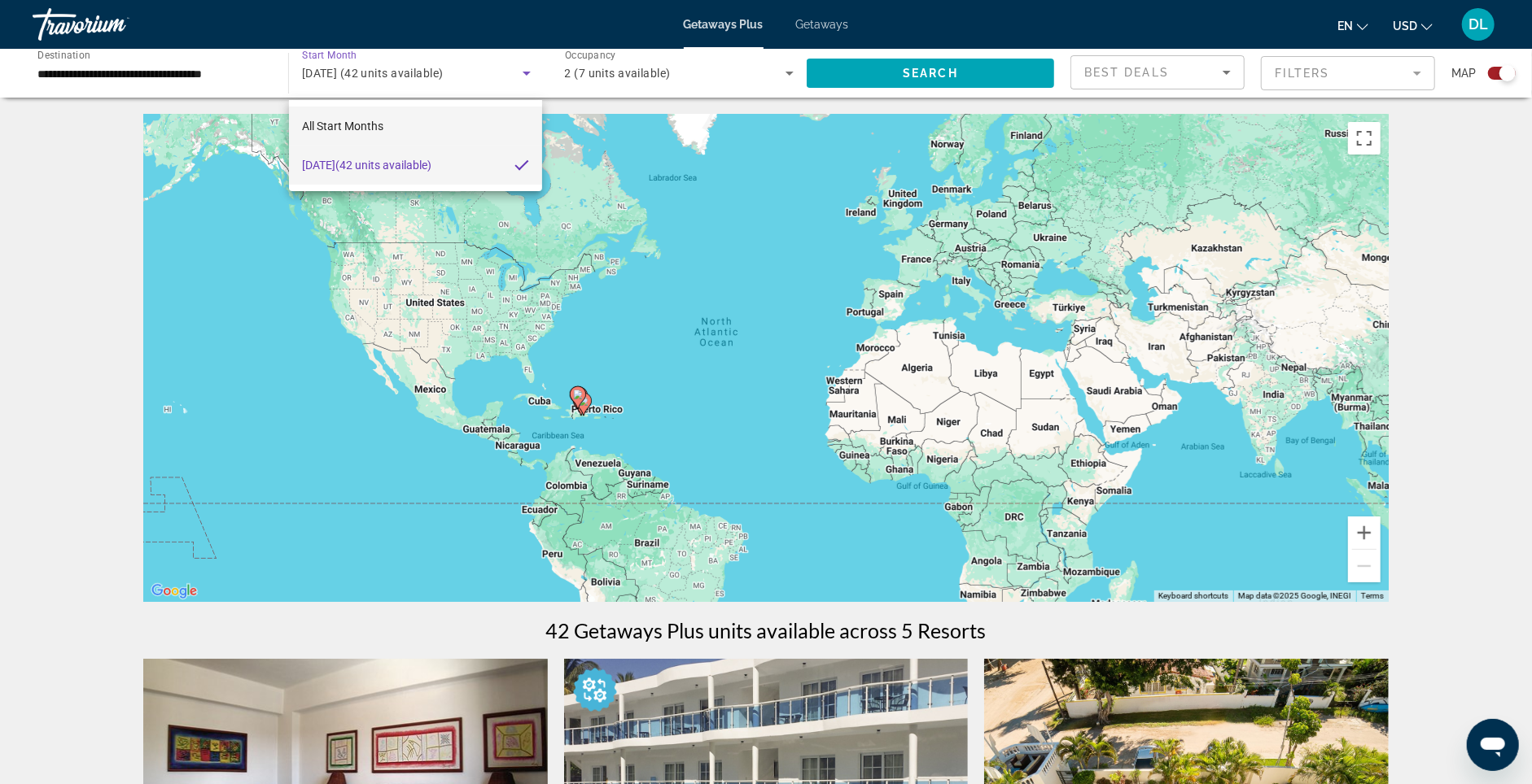
click at [431, 120] on mat-option "All Start Months" at bounding box center [415, 125] width 252 height 39
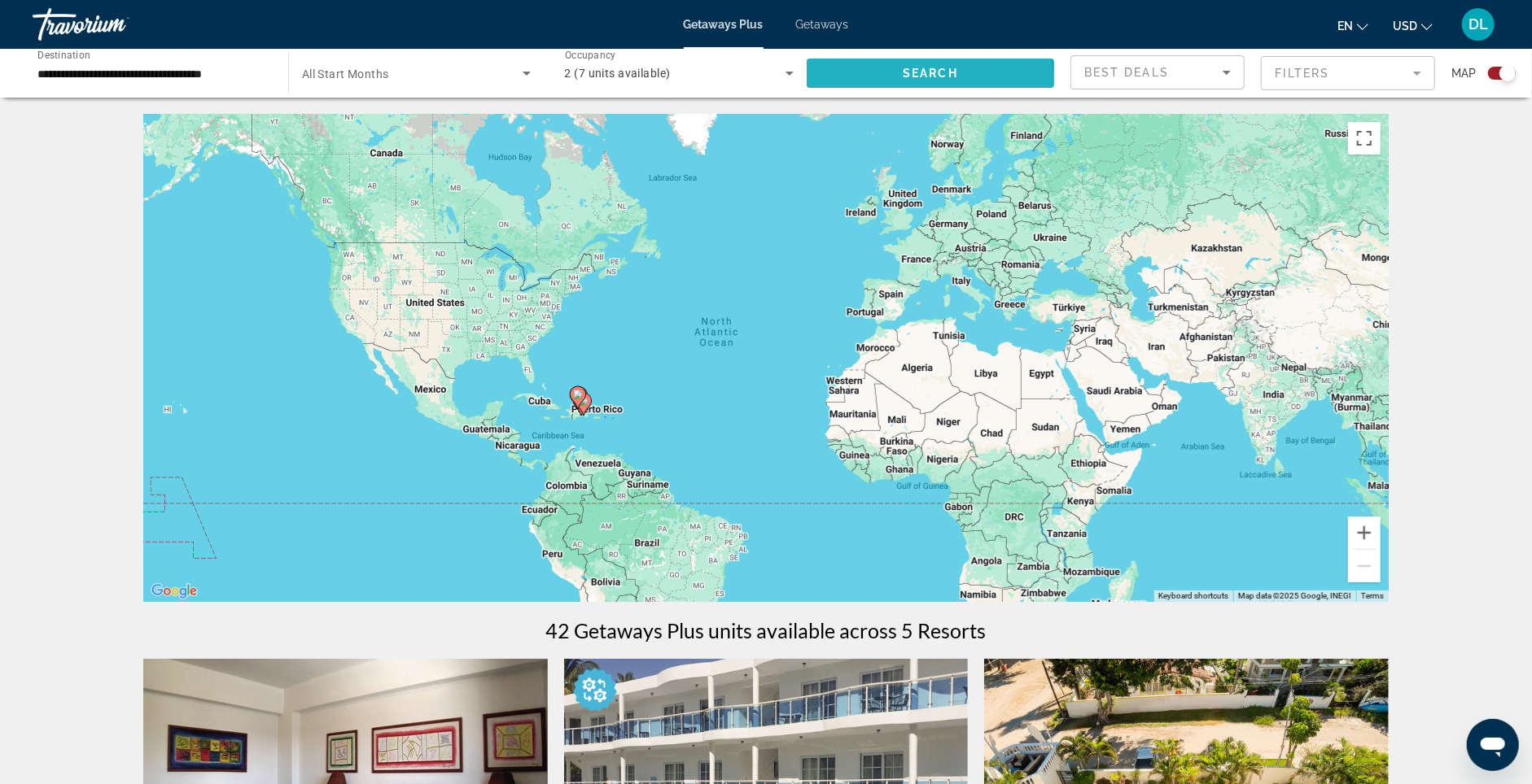
click at [902, 84] on span "Search widget" at bounding box center [930, 72] width 247 height 39
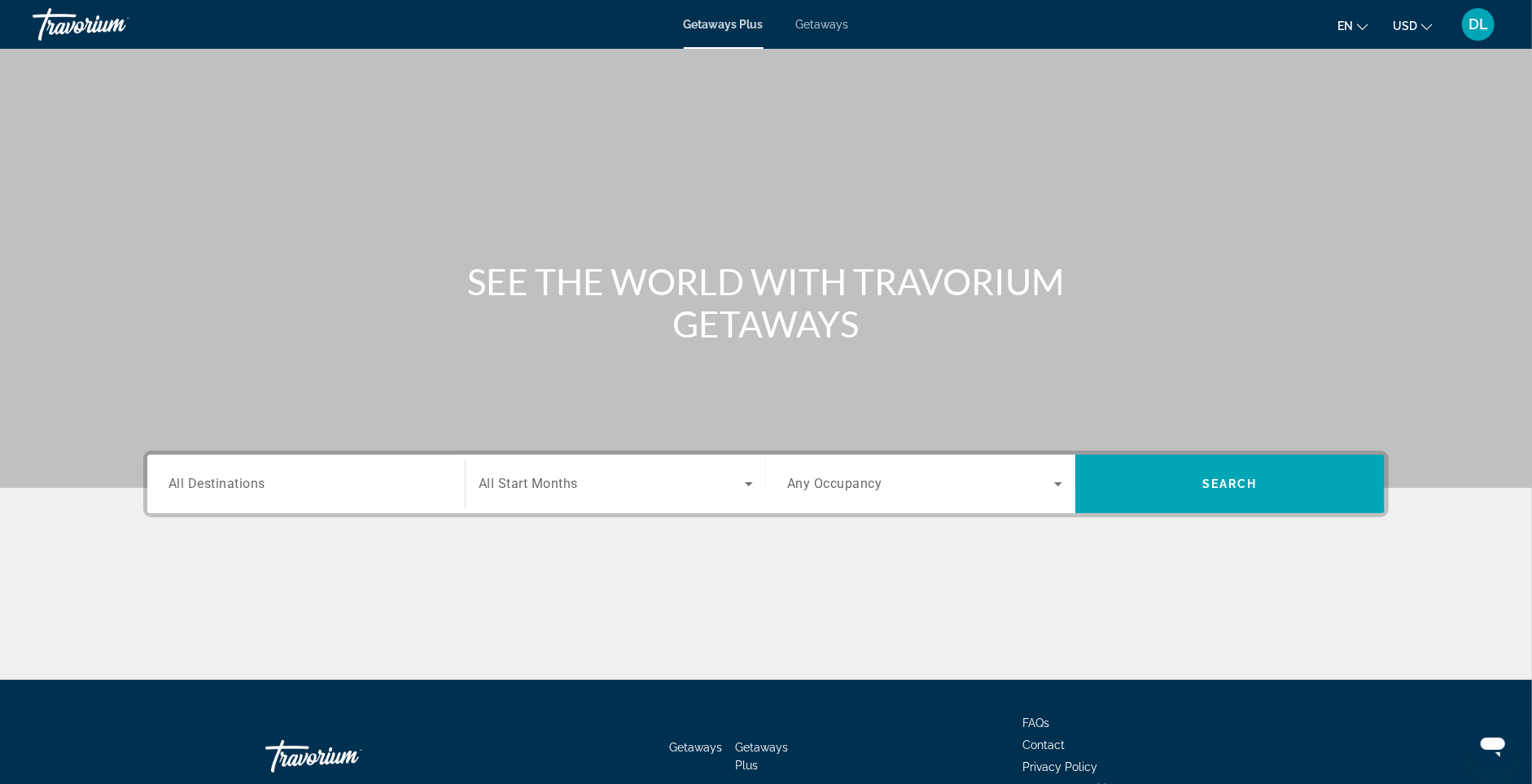
click at [202, 491] on span "All Destinations" at bounding box center [217, 484] width 97 height 16
click at [202, 495] on input "Destination All Destinations" at bounding box center [306, 485] width 275 height 20
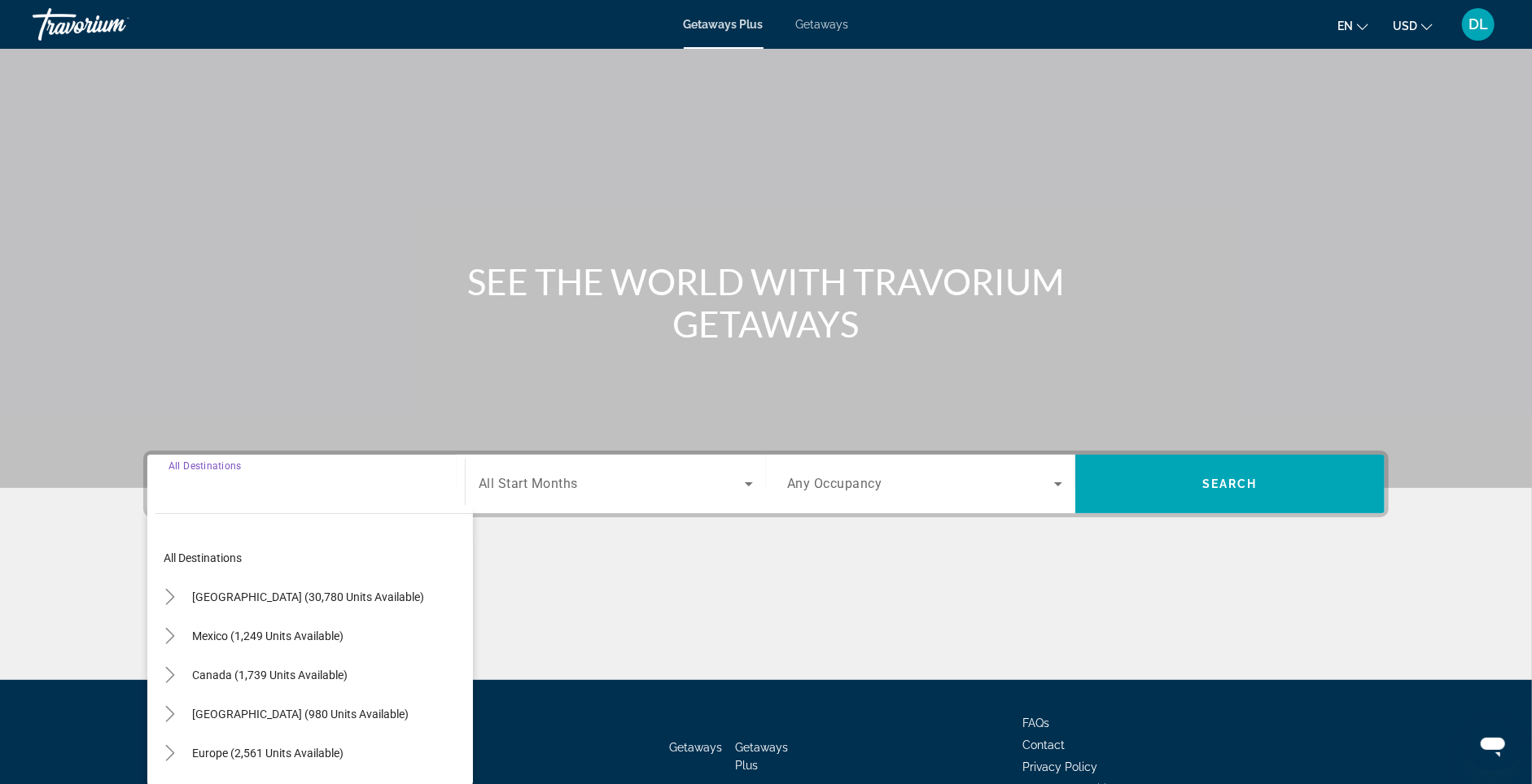
scroll to position [142, 0]
